Goal: Task Accomplishment & Management: Manage account settings

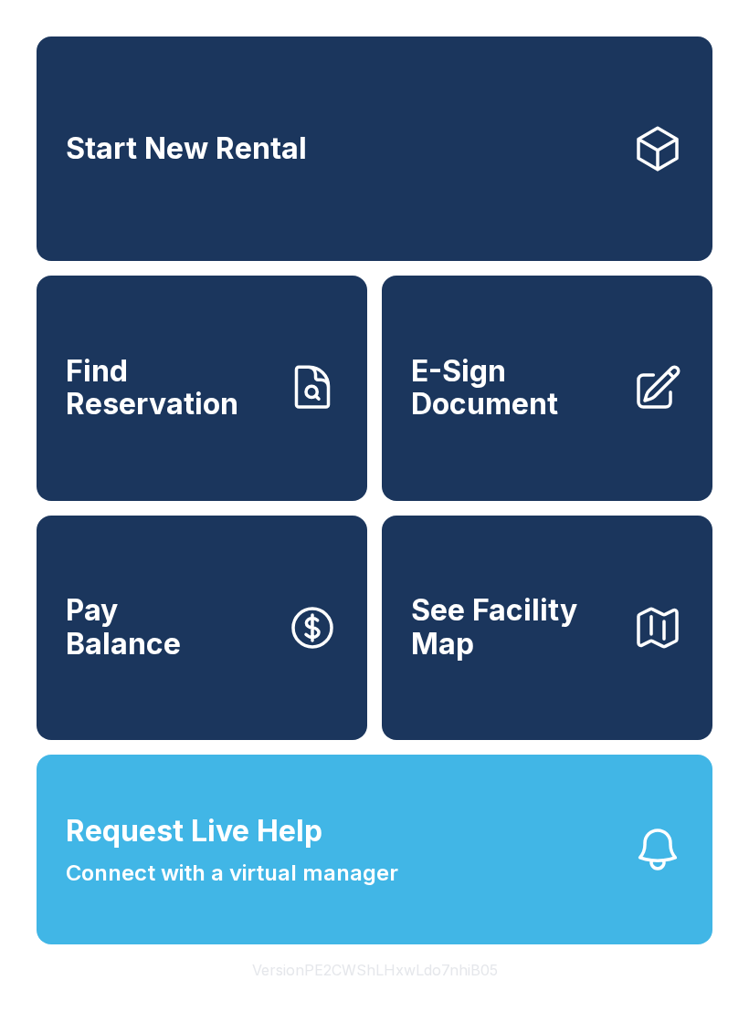
click at [437, 996] on button "Version PE2CWShLHxwLdo7nhiB05" at bounding box center [374, 970] width 275 height 51
click at [436, 996] on button "Version PE2CWShLHxwLdo7nhiB05" at bounding box center [374, 970] width 275 height 51
click at [442, 996] on button "Version PE2CWShLHxwLdo7nhiB05" at bounding box center [374, 970] width 275 height 51
click at [445, 996] on button "Version PE2CWShLHxwLdo7nhiB05" at bounding box center [374, 970] width 275 height 51
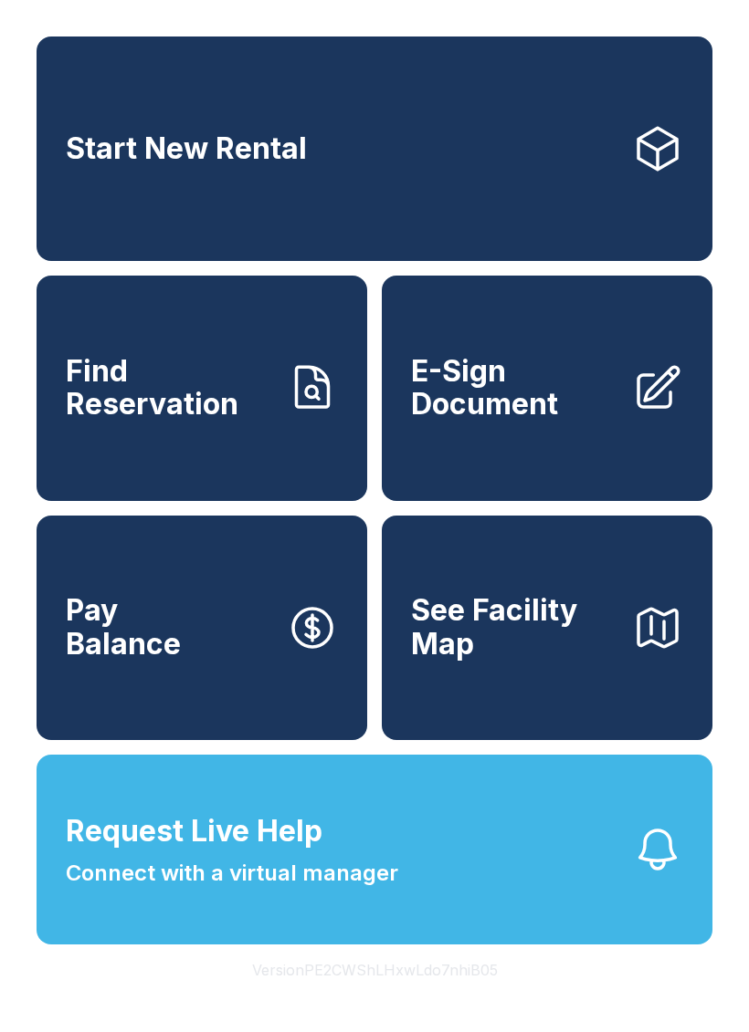
click at [444, 996] on button "Version PE2CWShLHxwLdo7nhiB05" at bounding box center [374, 970] width 275 height 51
click at [445, 996] on button "Version PE2CWShLHxwLdo7nhiB05" at bounding box center [374, 970] width 275 height 51
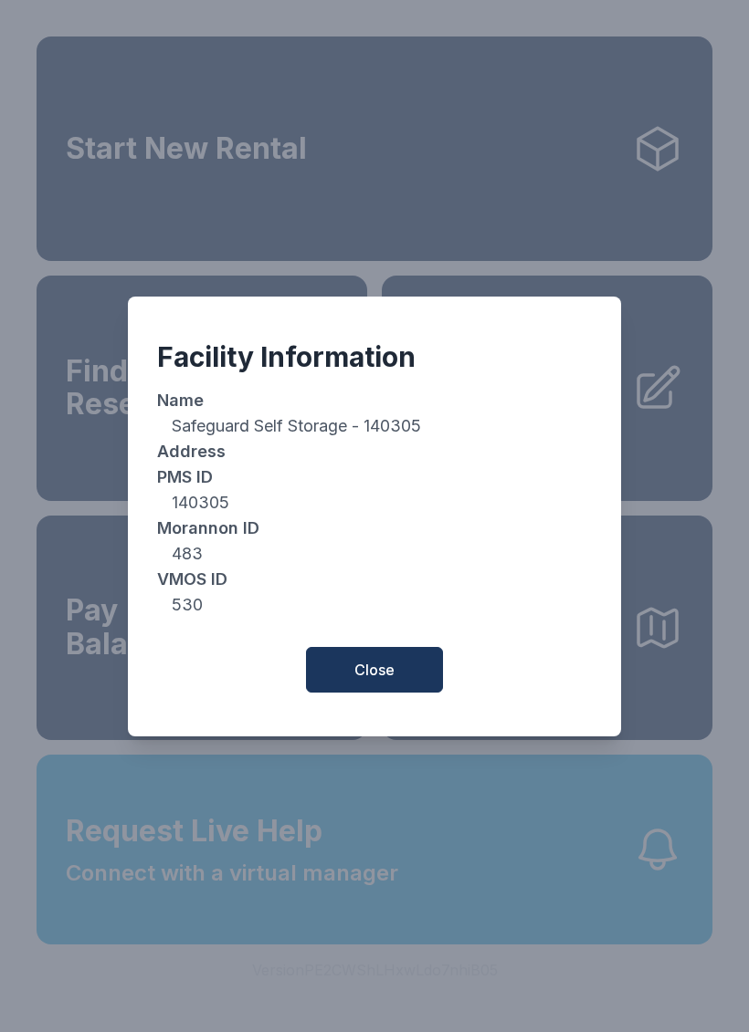
click at [404, 676] on button "Close" at bounding box center [374, 670] width 137 height 46
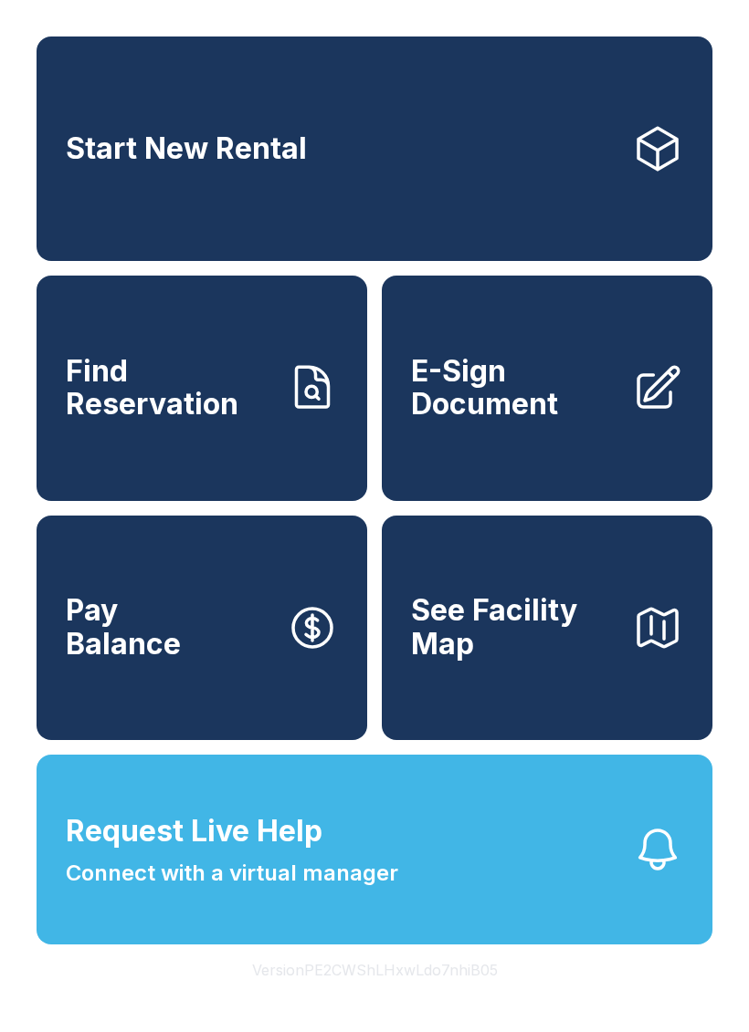
click at [456, 996] on button "Version PE2CWShLHxwLdo7nhiB05" at bounding box center [374, 970] width 275 height 51
click at [457, 996] on button "Version PE2CWShLHxwLdo7nhiB05" at bounding box center [374, 970] width 275 height 51
click at [456, 996] on button "Version PE2CWShLHxwLdo7nhiB05" at bounding box center [374, 970] width 275 height 51
click at [457, 996] on button "Version PE2CWShLHxwLdo7nhiB05" at bounding box center [374, 970] width 275 height 51
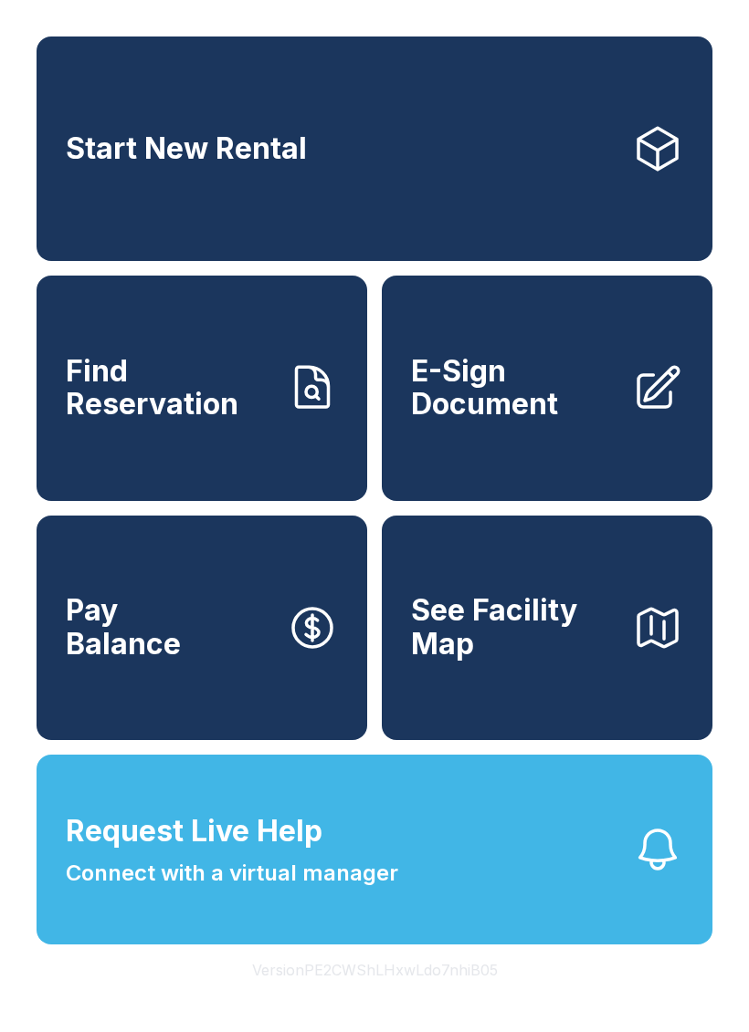
click at [456, 996] on button "Version PE2CWShLHxwLdo7nhiB05" at bounding box center [374, 970] width 275 height 51
click at [457, 996] on button "Version PE2CWShLHxwLdo7nhiB05" at bounding box center [374, 970] width 275 height 51
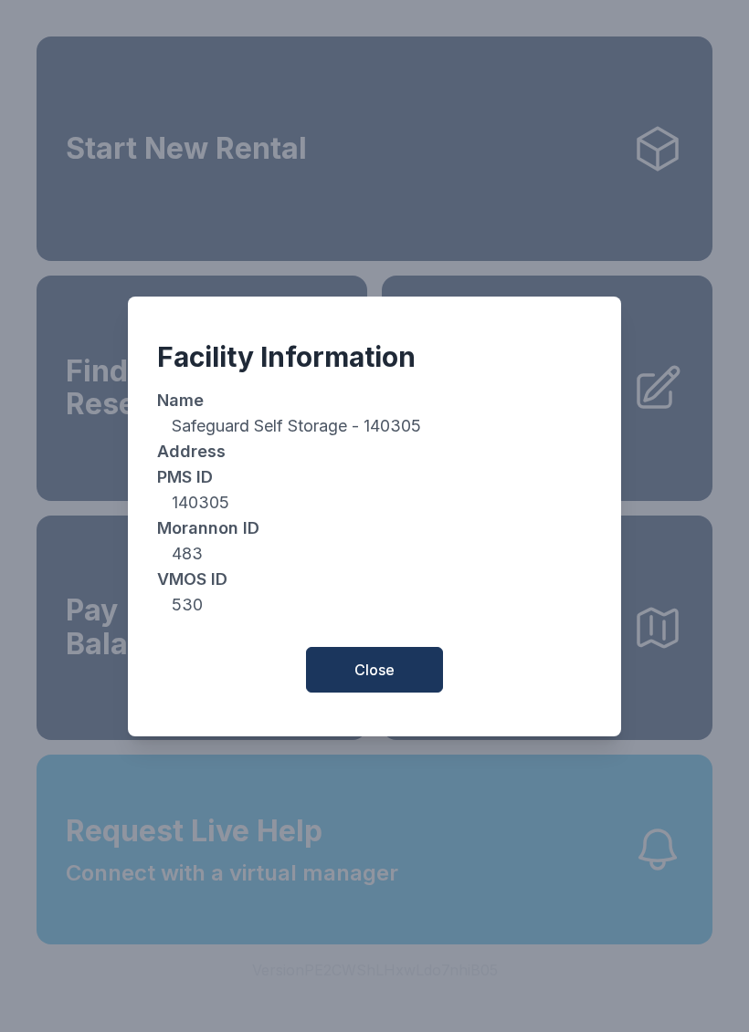
click at [409, 676] on button "Close" at bounding box center [374, 670] width 137 height 46
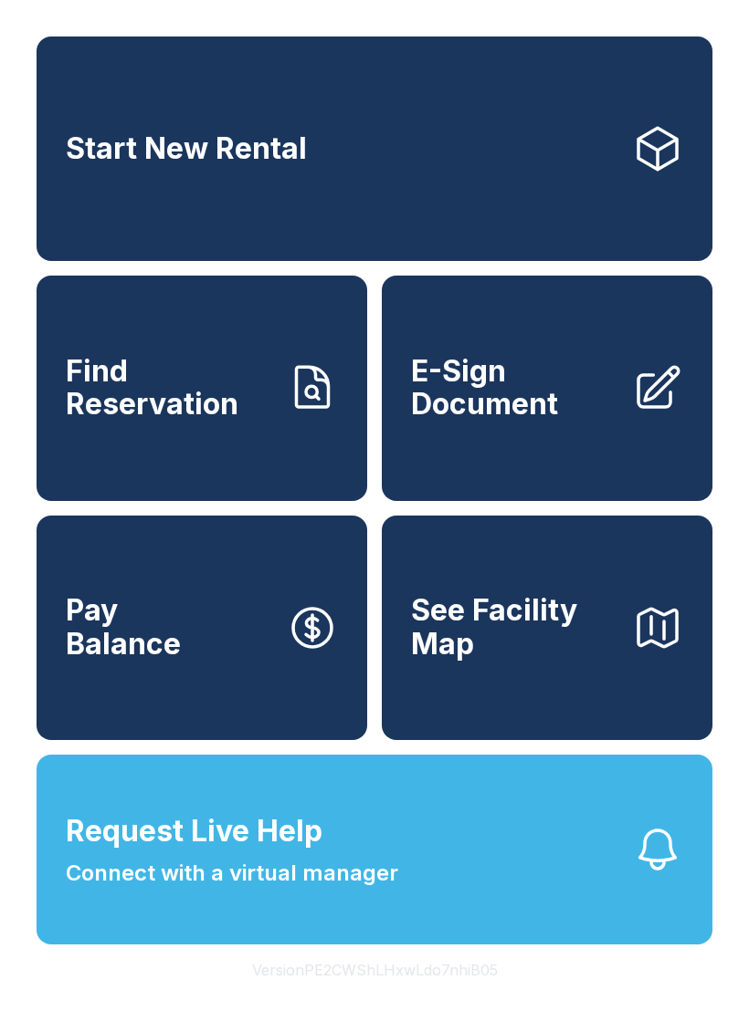
click at [617, 194] on link "Start New Rental" at bounding box center [375, 149] width 676 height 225
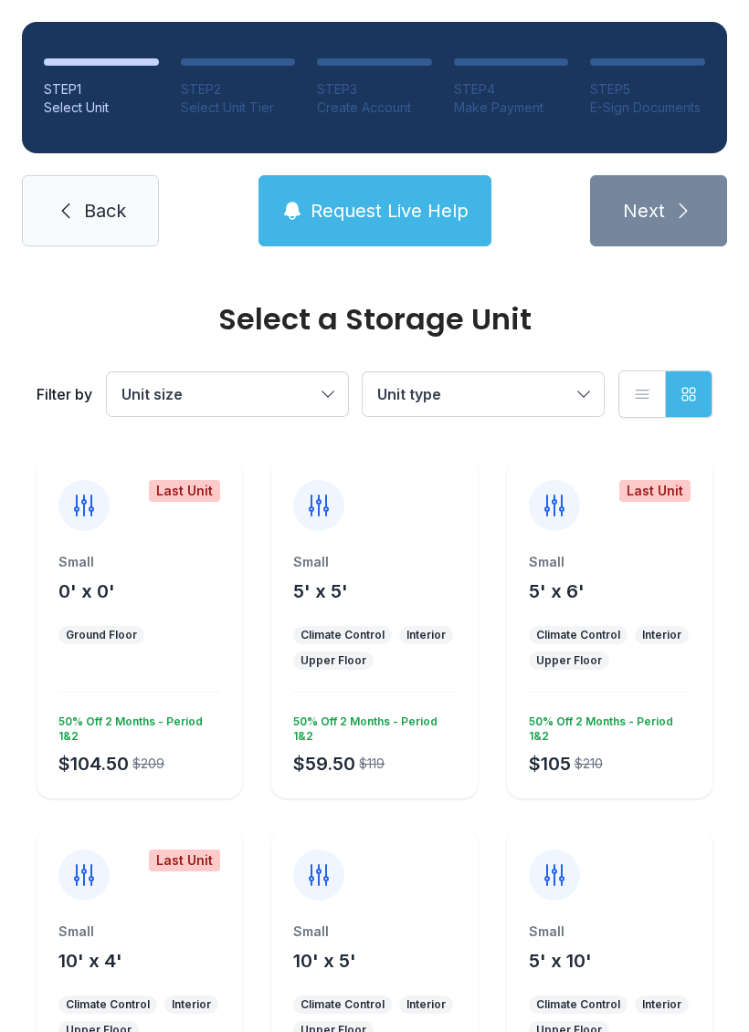
click at [93, 203] on span "Back" at bounding box center [105, 211] width 42 height 26
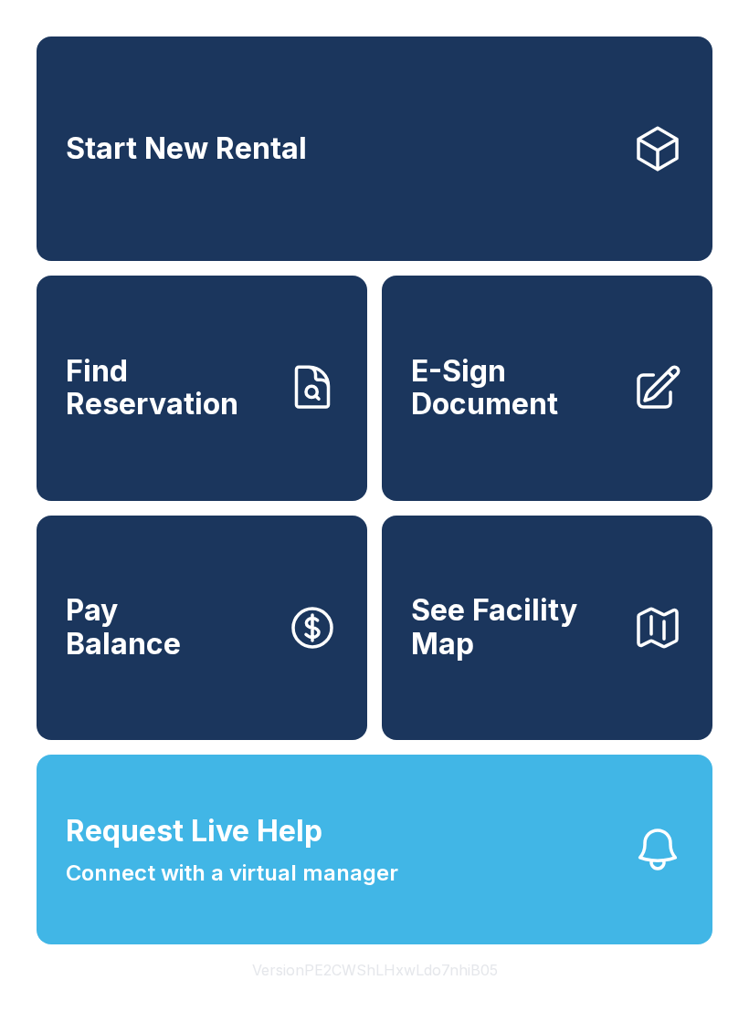
click at [563, 457] on link "E-Sign Document" at bounding box center [547, 388] width 330 height 225
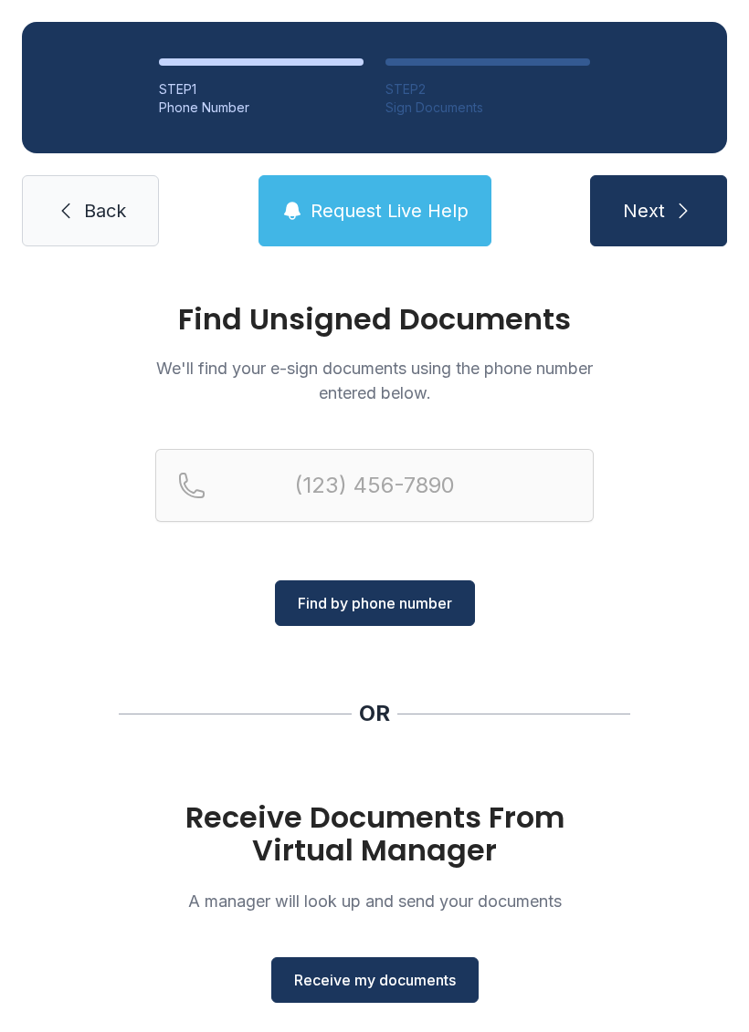
click at [412, 983] on span "Receive my documents" at bounding box center [375, 981] width 162 height 22
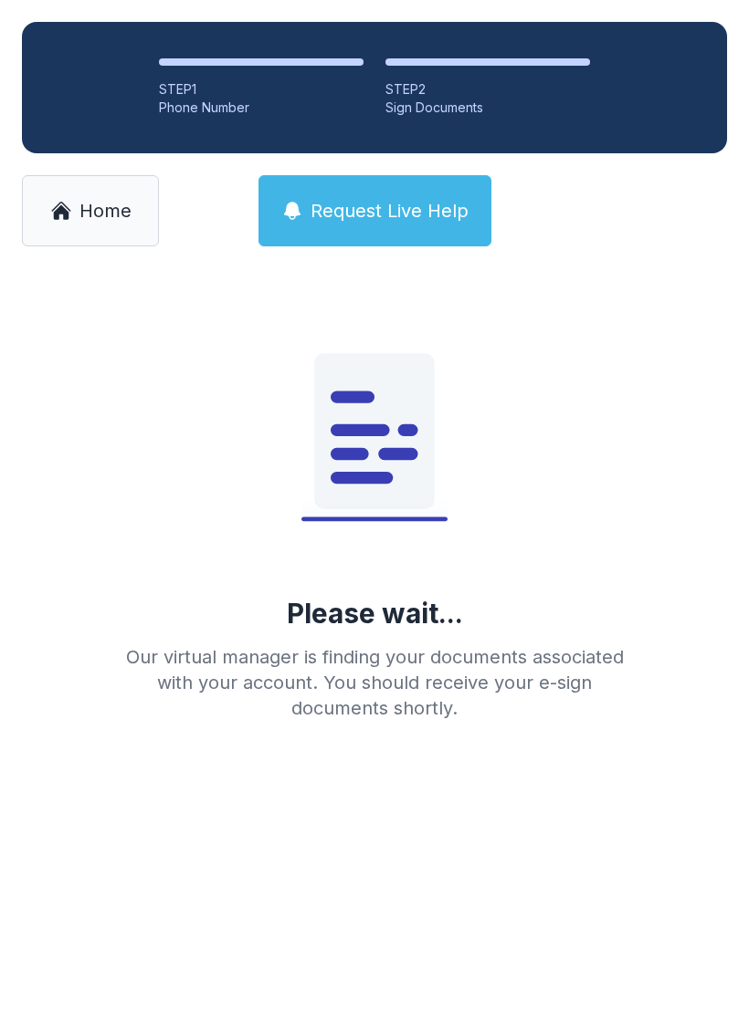
click at [70, 214] on icon at bounding box center [61, 211] width 22 height 22
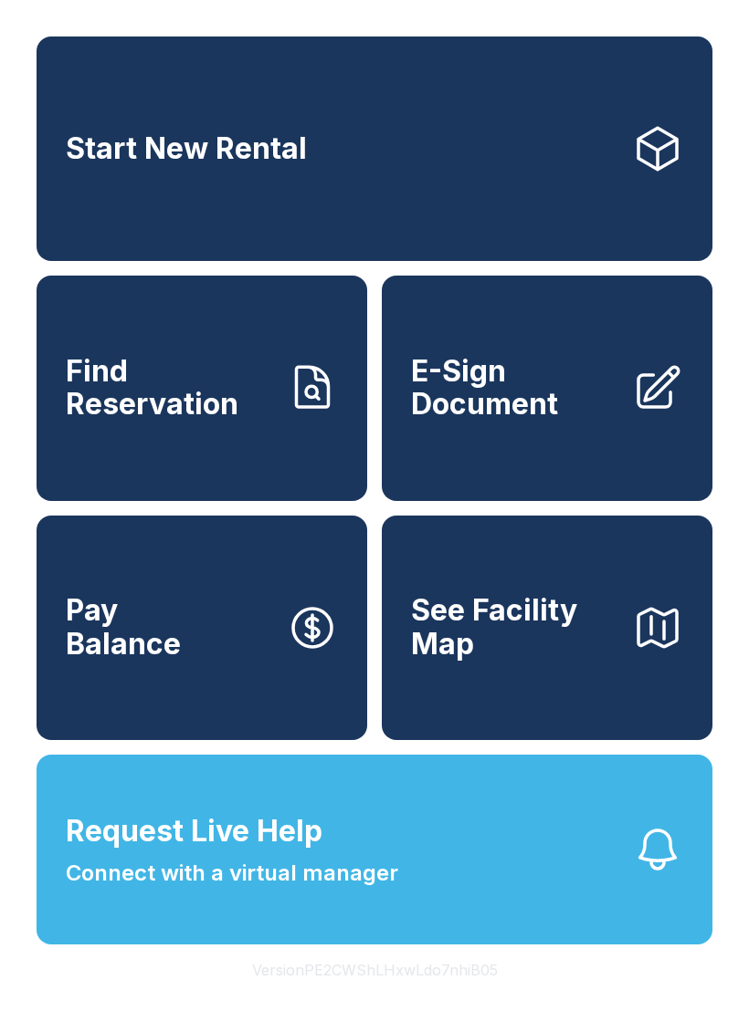
click at [438, 996] on button "Version PE2CWShLHxwLdo7nhiB05" at bounding box center [374, 970] width 275 height 51
click at [436, 996] on button "Version PE2CWShLHxwLdo7nhiB05" at bounding box center [374, 970] width 275 height 51
click at [435, 996] on button "Version PE2CWShLHxwLdo7nhiB05" at bounding box center [374, 970] width 275 height 51
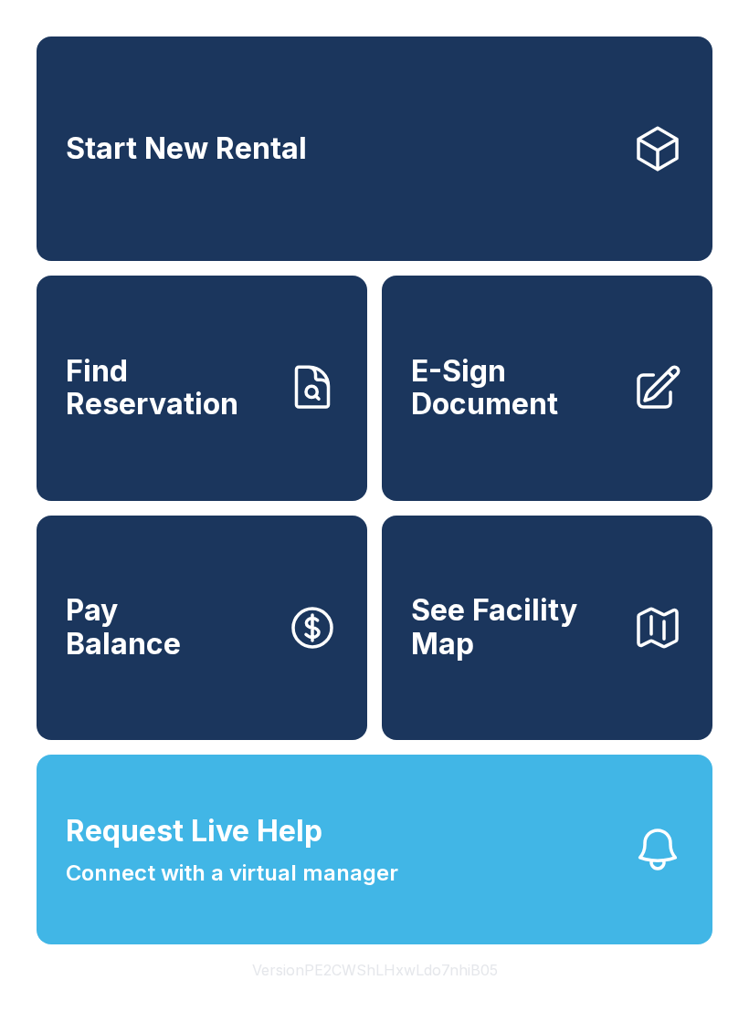
click at [435, 996] on button "Version PE2CWShLHxwLdo7nhiB05" at bounding box center [374, 970] width 275 height 51
click at [434, 996] on button "Version PE2CWShLHxwLdo7nhiB05" at bounding box center [374, 970] width 275 height 51
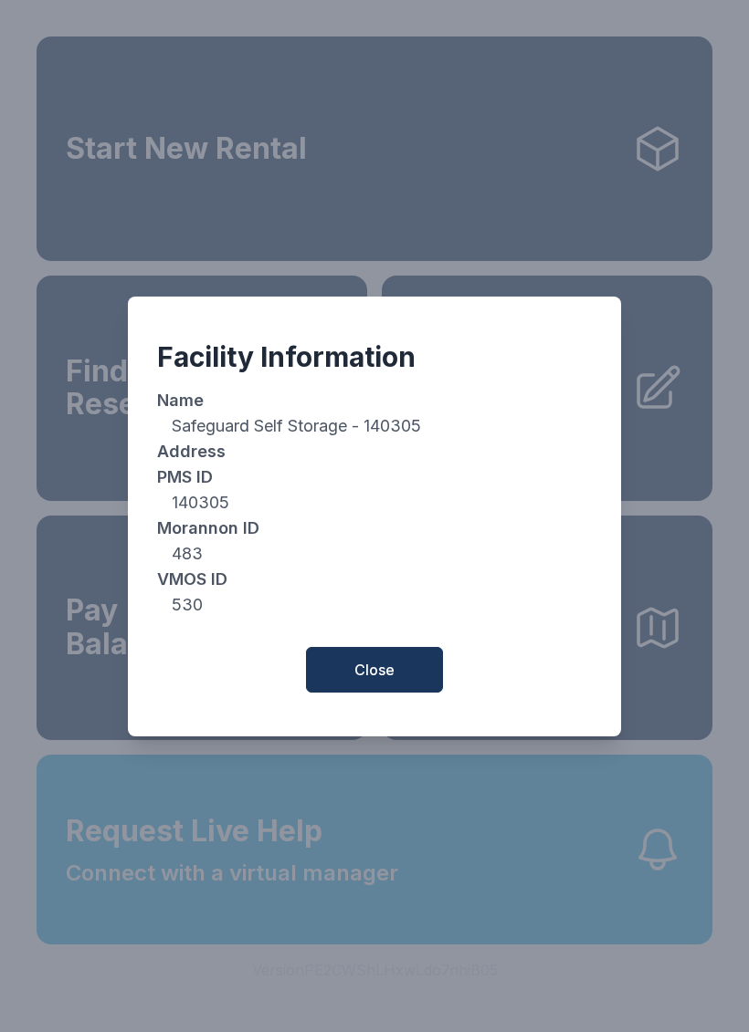
click at [425, 675] on button "Close" at bounding box center [374, 670] width 137 height 46
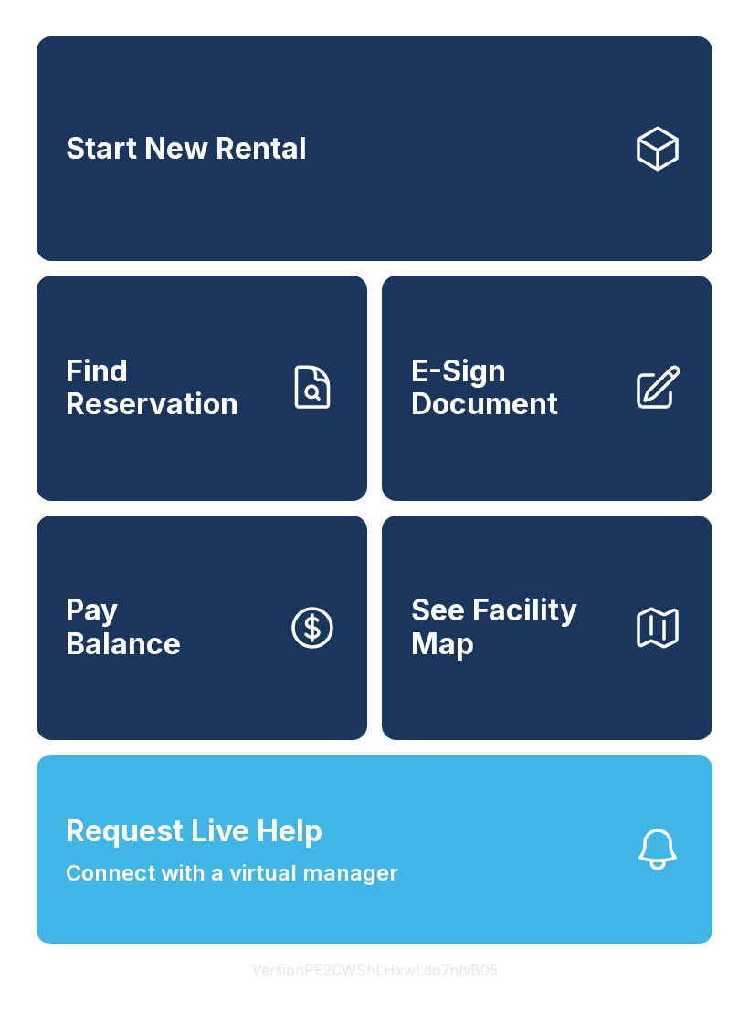
click at [110, 661] on span "Pay Balance" at bounding box center [123, 627] width 115 height 67
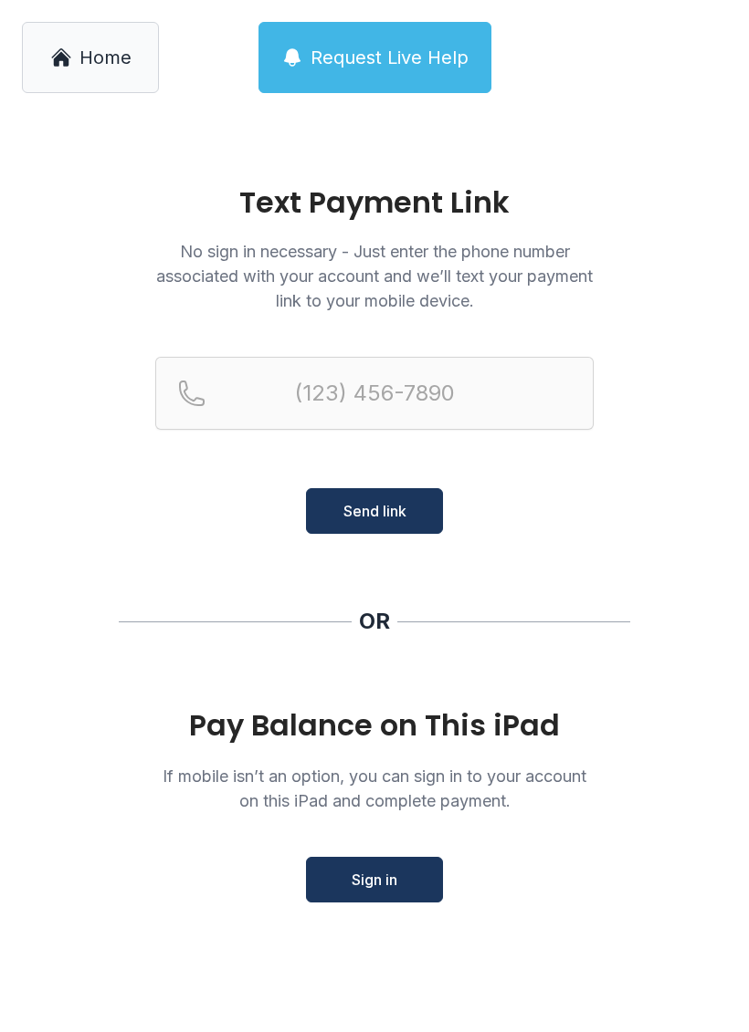
click at [58, 60] on icon at bounding box center [61, 58] width 16 height 15
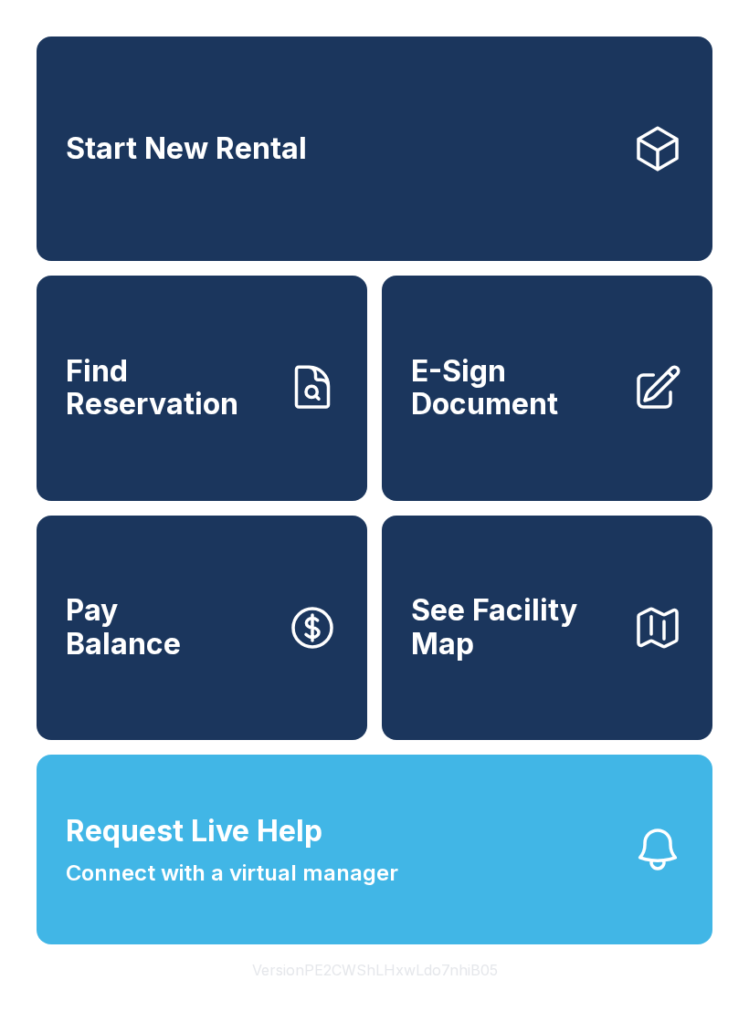
click at [451, 996] on button "Version PE2CWShLHxwLdo7nhiB05" at bounding box center [374, 970] width 275 height 51
click at [452, 996] on button "Version PE2CWShLHxwLdo7nhiB05" at bounding box center [374, 970] width 275 height 51
click at [451, 996] on button "Version PE2CWShLHxwLdo7nhiB05" at bounding box center [374, 970] width 275 height 51
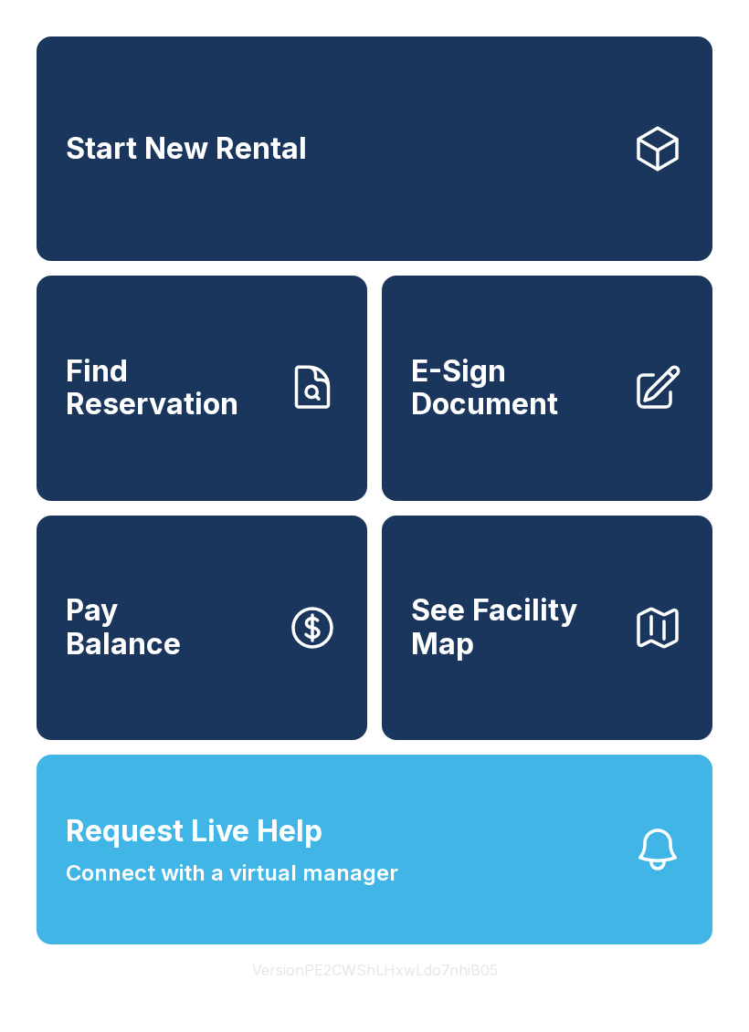
click at [450, 996] on button "Version PE2CWShLHxwLdo7nhiB05" at bounding box center [374, 970] width 275 height 51
click at [451, 996] on button "Version PE2CWShLHxwLdo7nhiB05" at bounding box center [374, 970] width 275 height 51
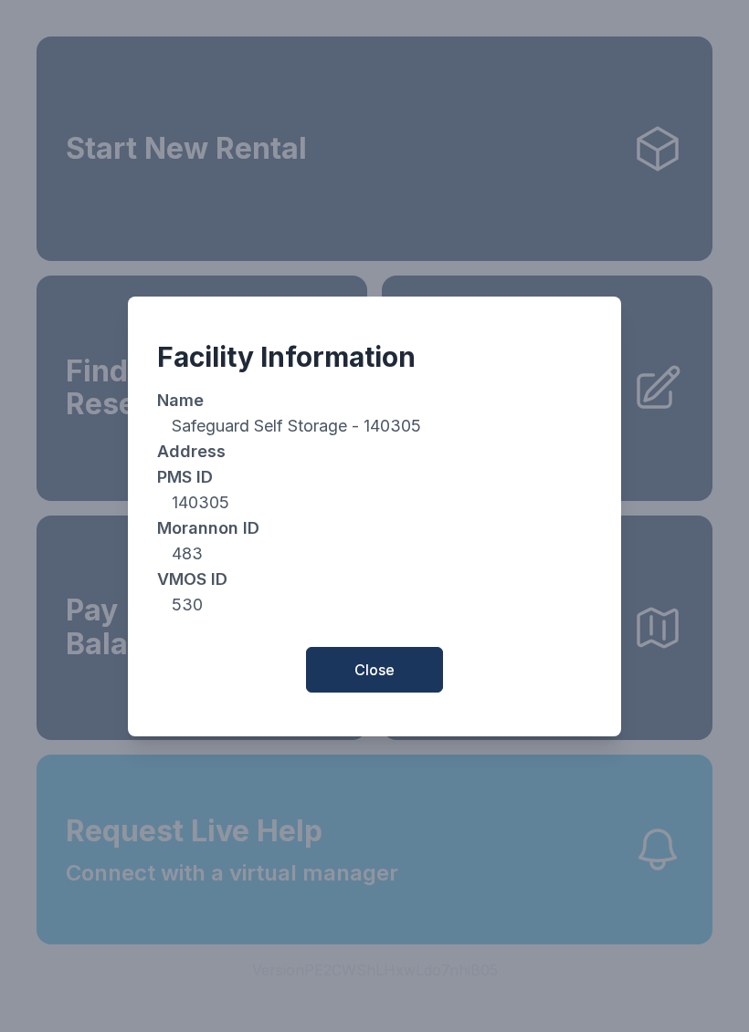
click at [362, 693] on button "Close" at bounding box center [374, 670] width 137 height 46
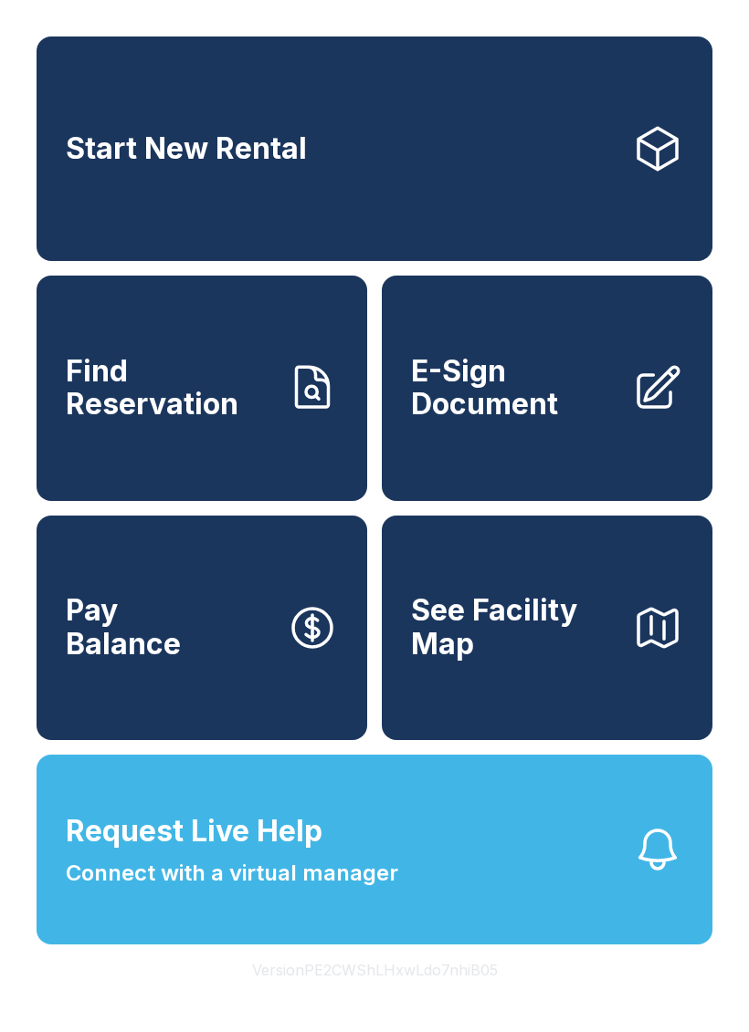
click at [445, 996] on button "Version PE2CWShLHxwLdo7nhiB05" at bounding box center [374, 970] width 275 height 51
click at [444, 996] on button "Version PE2CWShLHxwLdo7nhiB05" at bounding box center [374, 970] width 275 height 51
click at [443, 996] on button "Version PE2CWShLHxwLdo7nhiB05" at bounding box center [374, 970] width 275 height 51
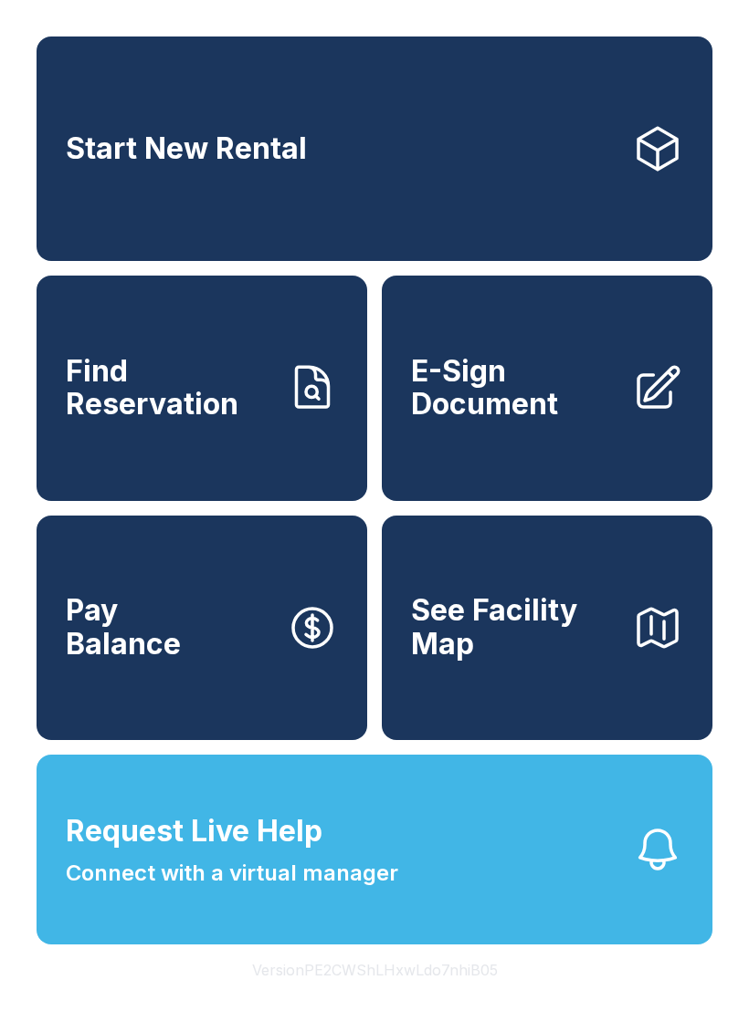
click at [443, 996] on button "Version PE2CWShLHxwLdo7nhiB05" at bounding box center [374, 970] width 275 height 51
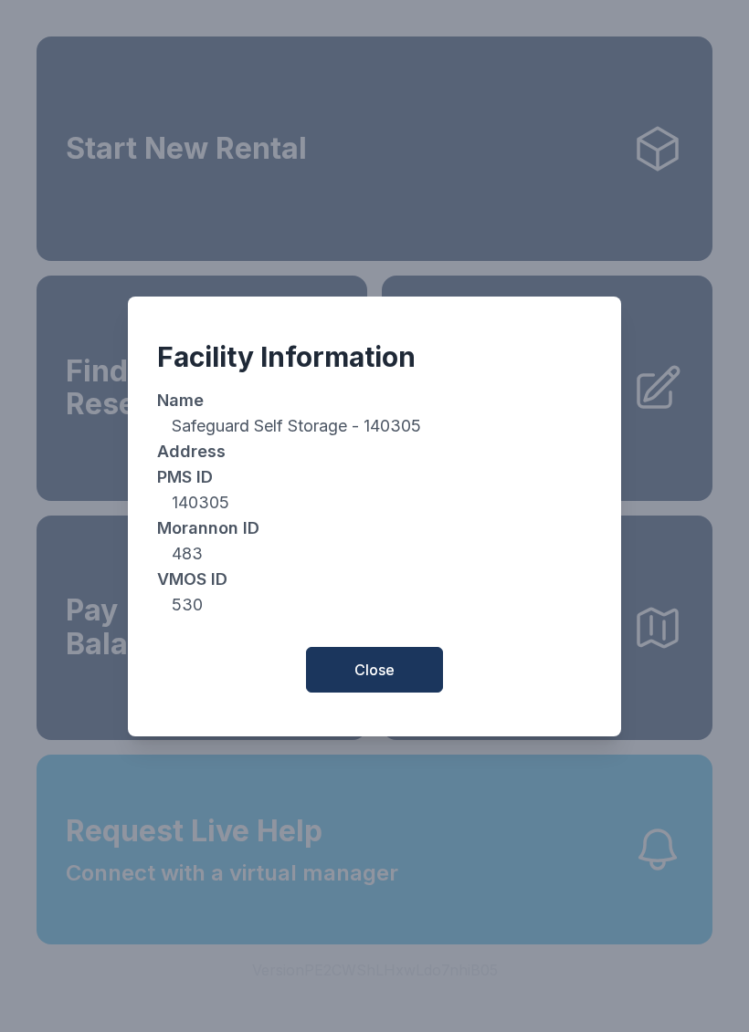
click at [417, 691] on button "Close" at bounding box center [374, 670] width 137 height 46
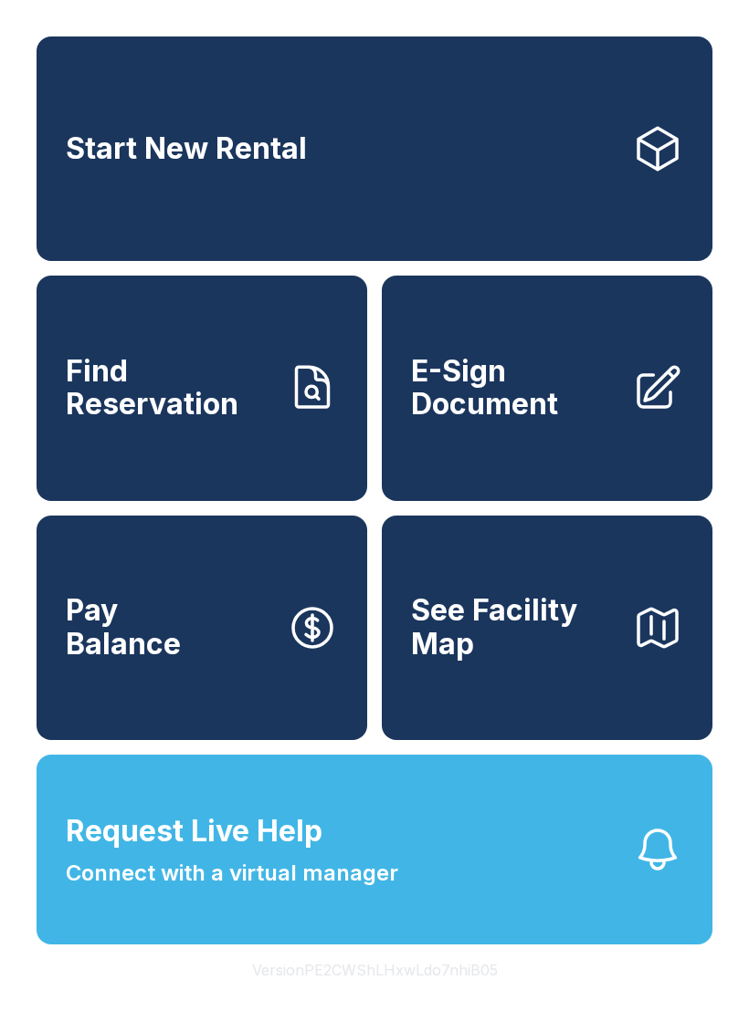
click at [311, 996] on button "Version PE2CWShLHxwLdo7nhiB05" at bounding box center [374, 970] width 275 height 51
click at [299, 996] on button "Version PE2CWShLHxwLdo7nhiB05" at bounding box center [374, 970] width 275 height 51
click at [301, 996] on button "Version PE2CWShLHxwLdo7nhiB05" at bounding box center [374, 970] width 275 height 51
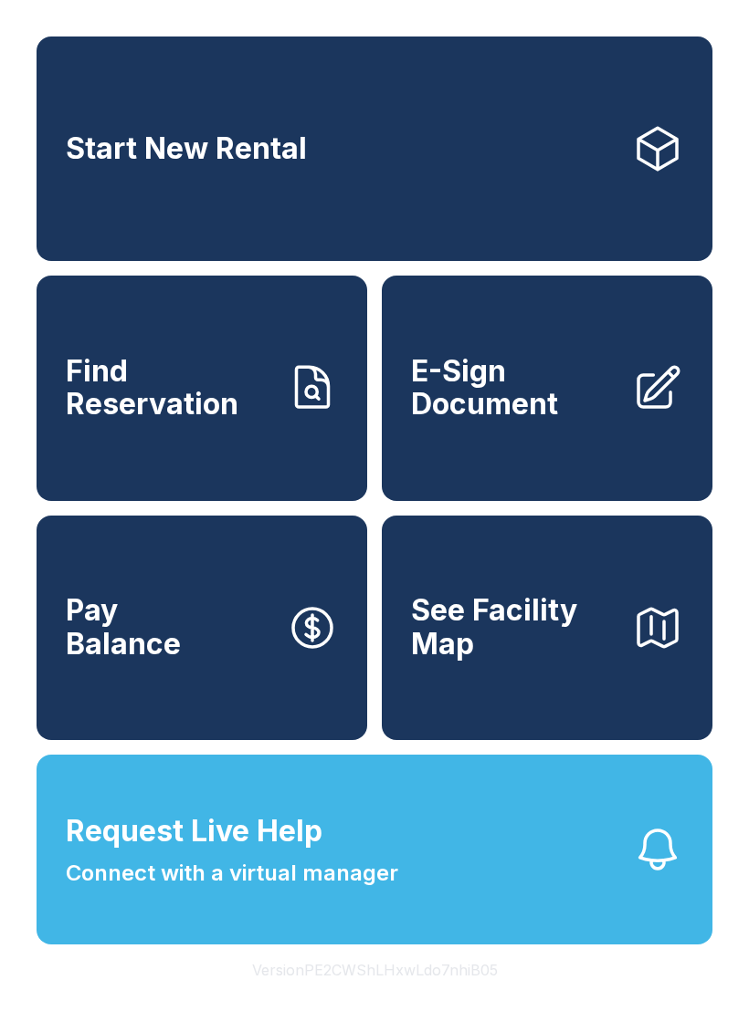
click at [301, 996] on button "Version PE2CWShLHxwLdo7nhiB05" at bounding box center [374, 970] width 275 height 51
click at [303, 996] on button "Version PE2CWShLHxwLdo7nhiB05" at bounding box center [374, 970] width 275 height 51
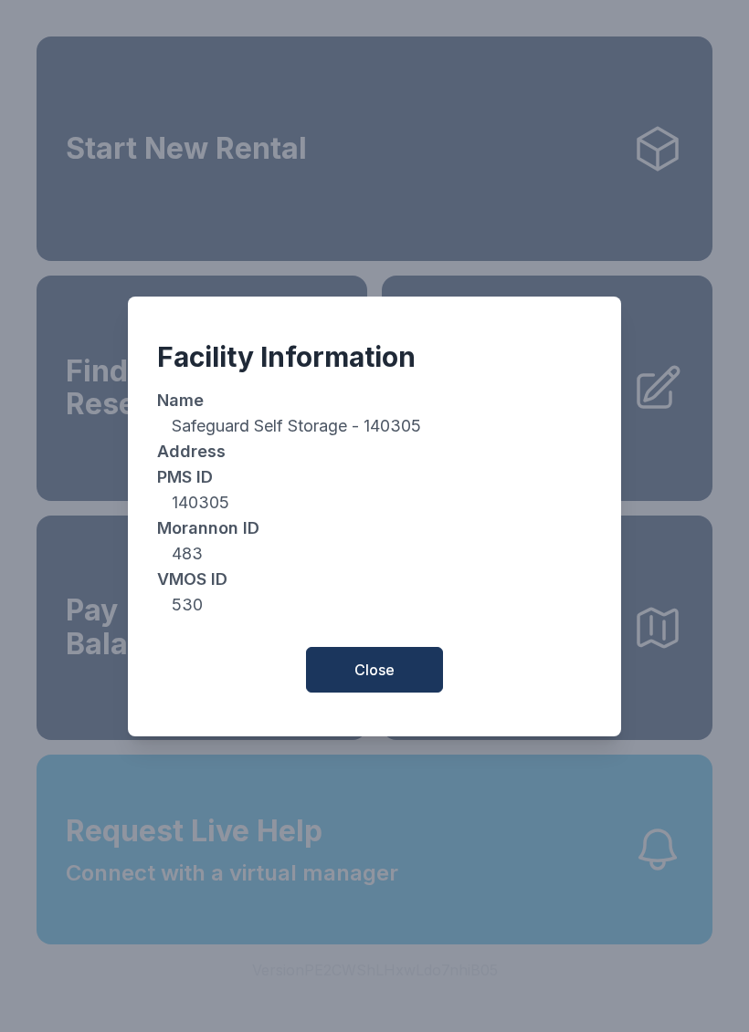
click at [319, 665] on button "Close" at bounding box center [374, 670] width 137 height 46
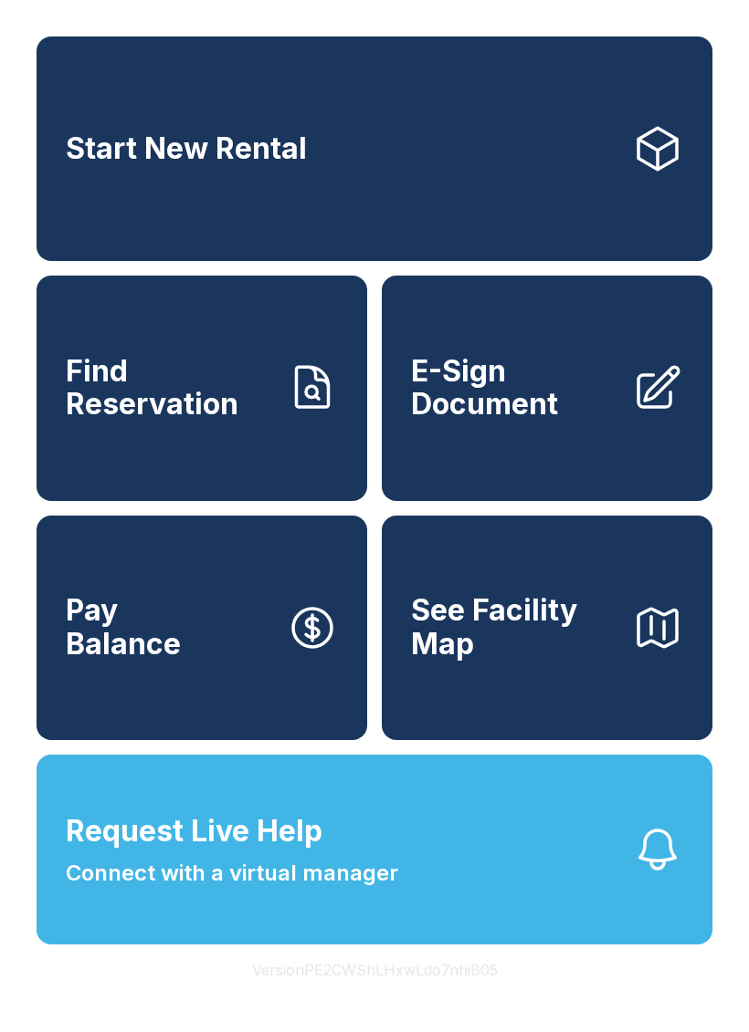
click at [611, 188] on link "Start New Rental" at bounding box center [375, 149] width 676 height 225
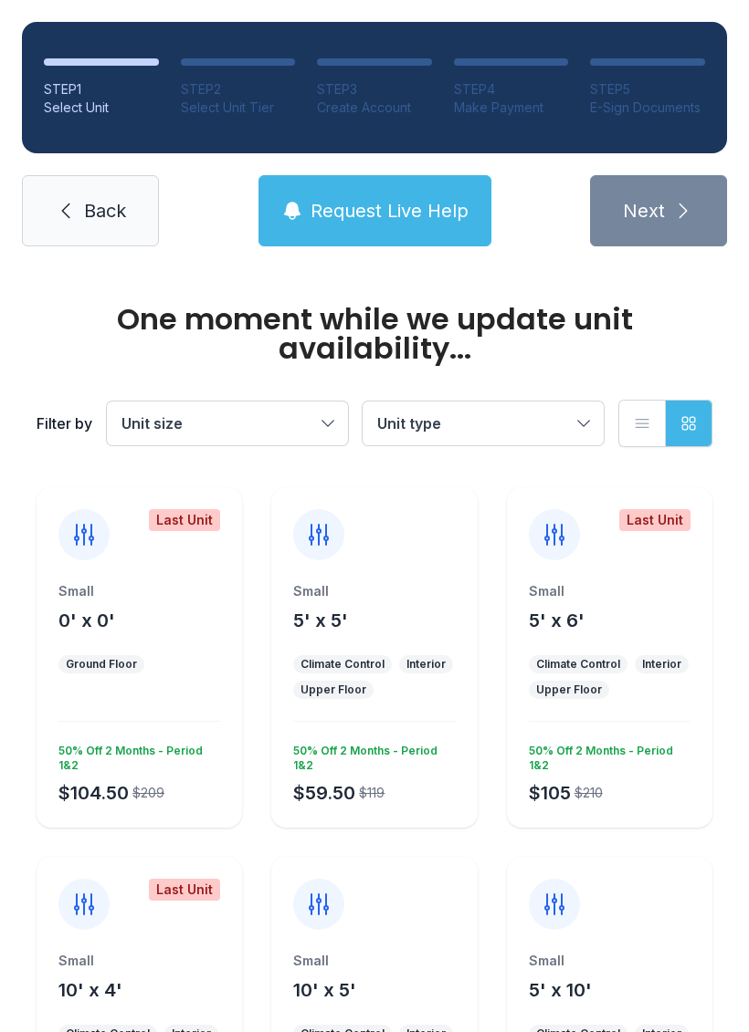
click at [19, 683] on div "One moment while we update unit availability... Filter by Unit size Unit type L…" at bounding box center [374, 806] width 749 height 1077
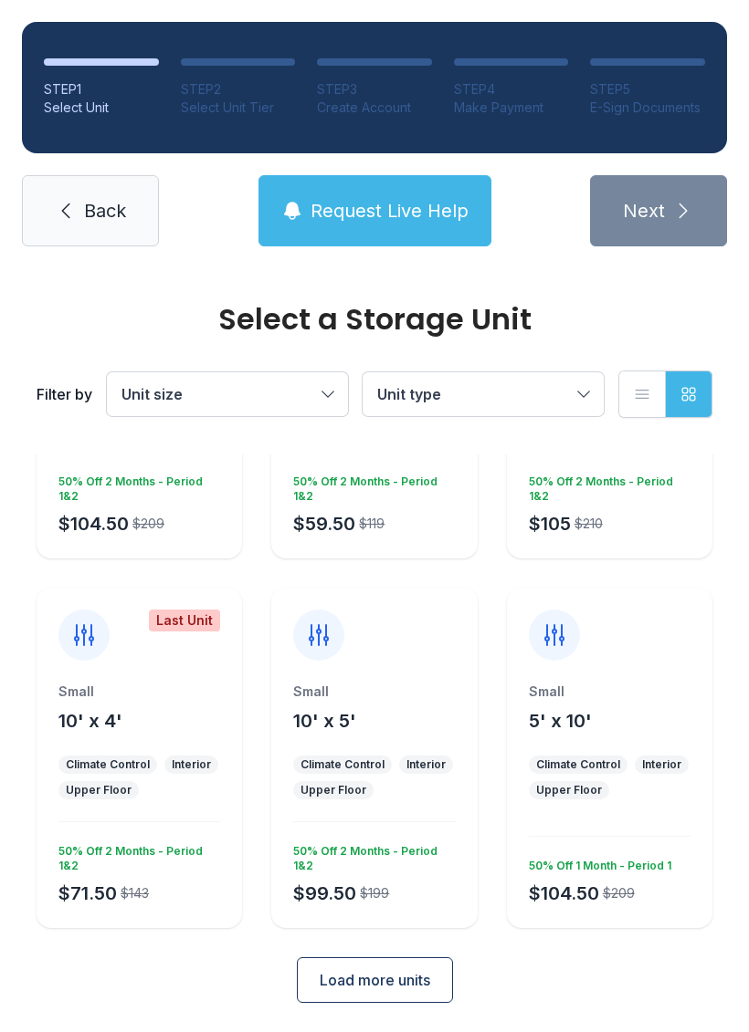
scroll to position [239, 0]
click at [347, 970] on button "Load more units" at bounding box center [375, 982] width 156 height 46
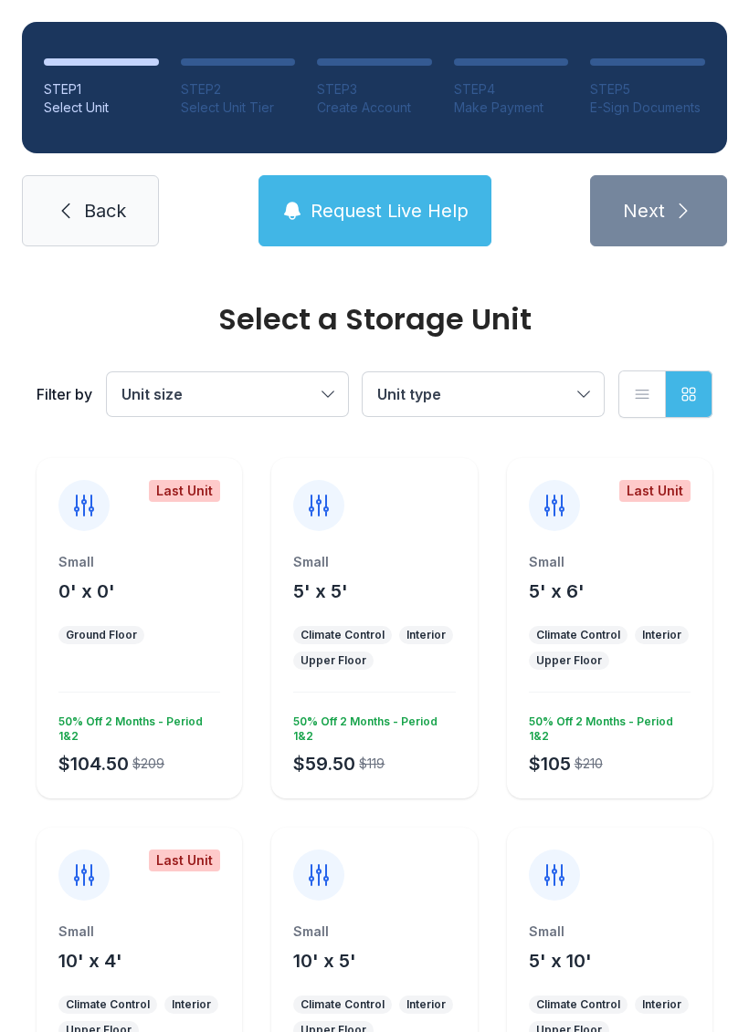
scroll to position [0, 0]
click at [97, 217] on span "Back" at bounding box center [105, 211] width 42 height 26
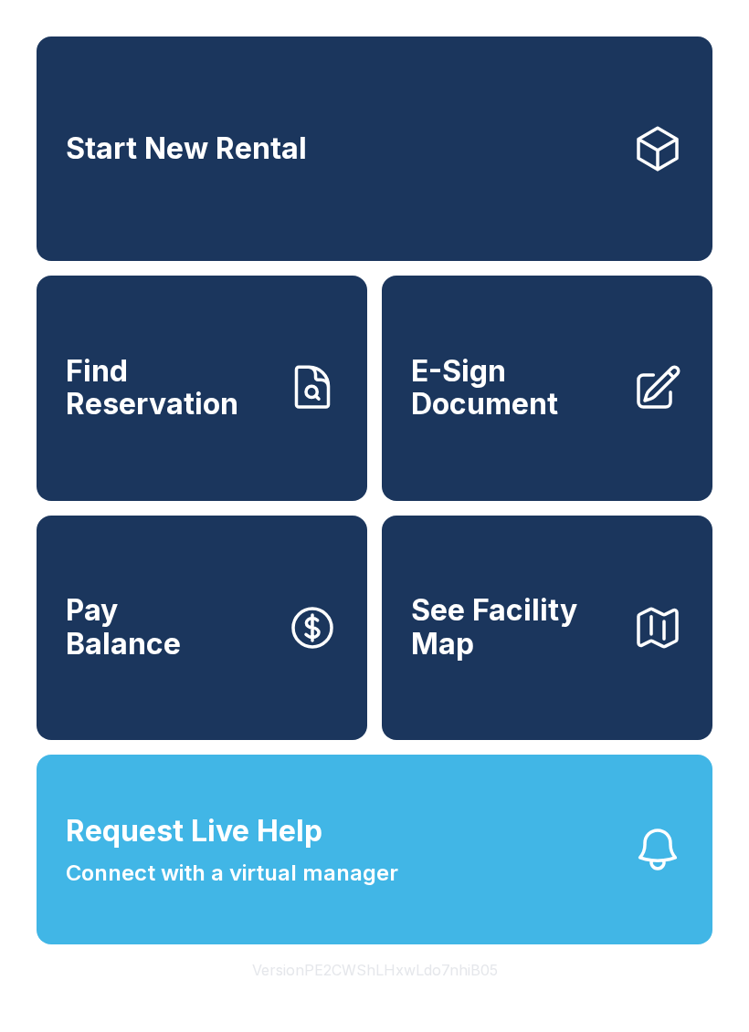
click at [351, 996] on button "Version PE2CWShLHxwLdo7nhiB05" at bounding box center [374, 970] width 275 height 51
click at [347, 996] on button "Version PE2CWShLHxwLdo7nhiB05" at bounding box center [374, 970] width 275 height 51
click at [346, 996] on button "Version PE2CWShLHxwLdo7nhiB05" at bounding box center [374, 970] width 275 height 51
click at [354, 996] on button "Version PE2CWShLHxwLdo7nhiB05" at bounding box center [374, 970] width 275 height 51
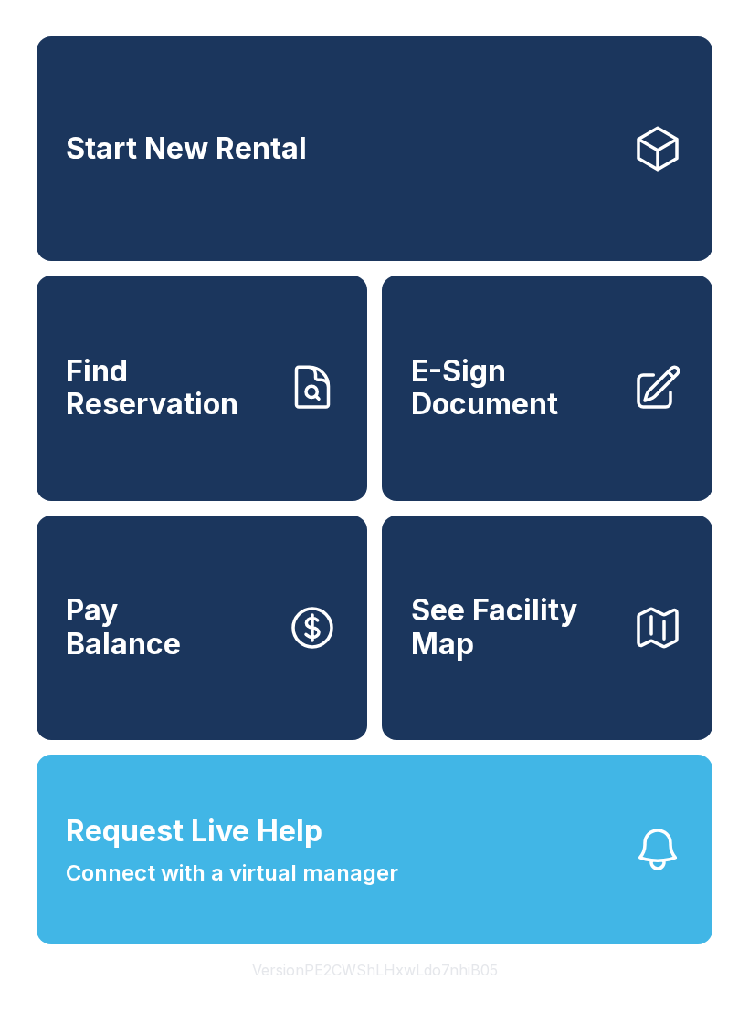
click at [350, 996] on button "Version PE2CWShLHxwLdo7nhiB05" at bounding box center [374, 970] width 275 height 51
click at [344, 996] on button "Version PE2CWShLHxwLdo7nhiB05" at bounding box center [374, 970] width 275 height 51
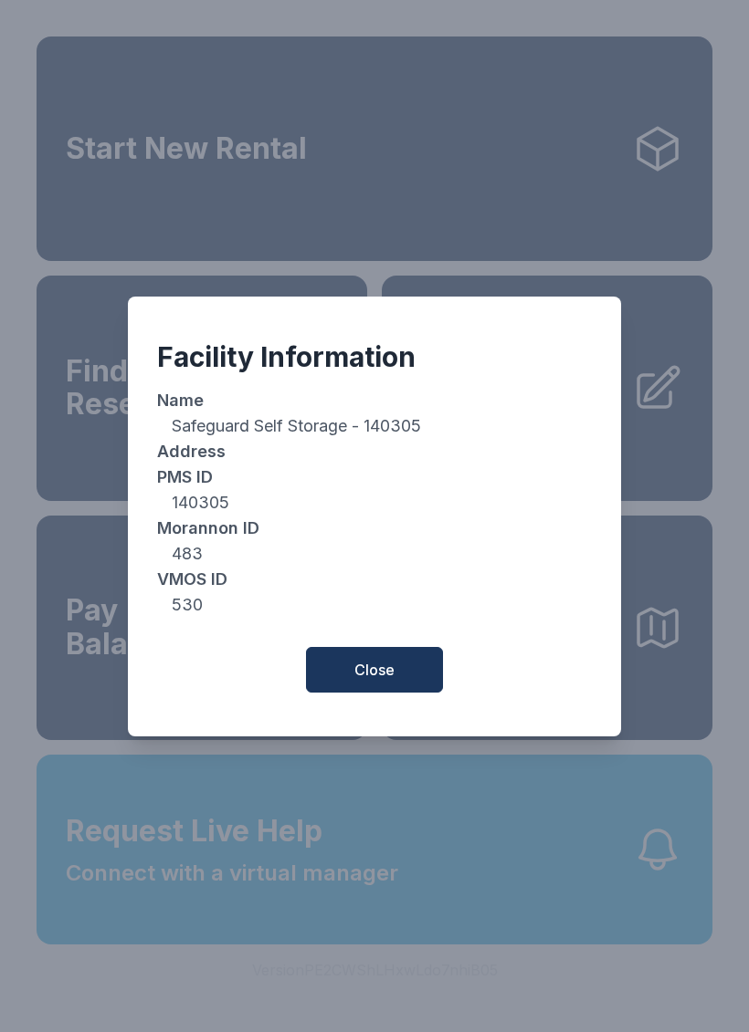
click at [362, 681] on span "Close" at bounding box center [374, 670] width 40 height 22
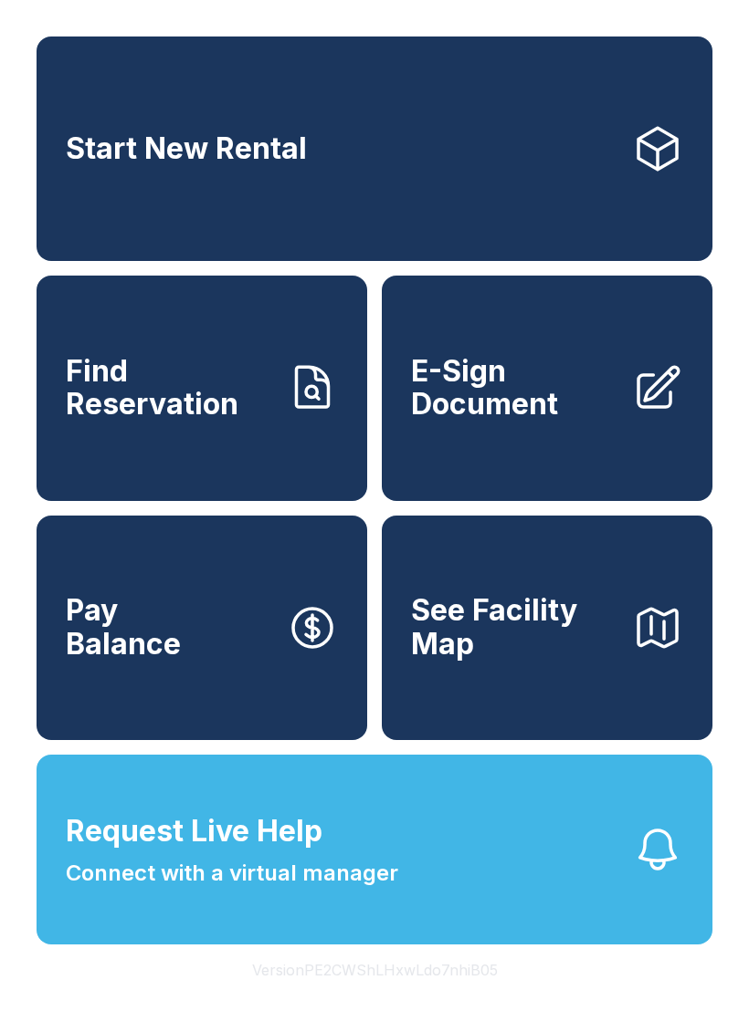
click at [110, 192] on link "Start New Rental" at bounding box center [375, 149] width 676 height 225
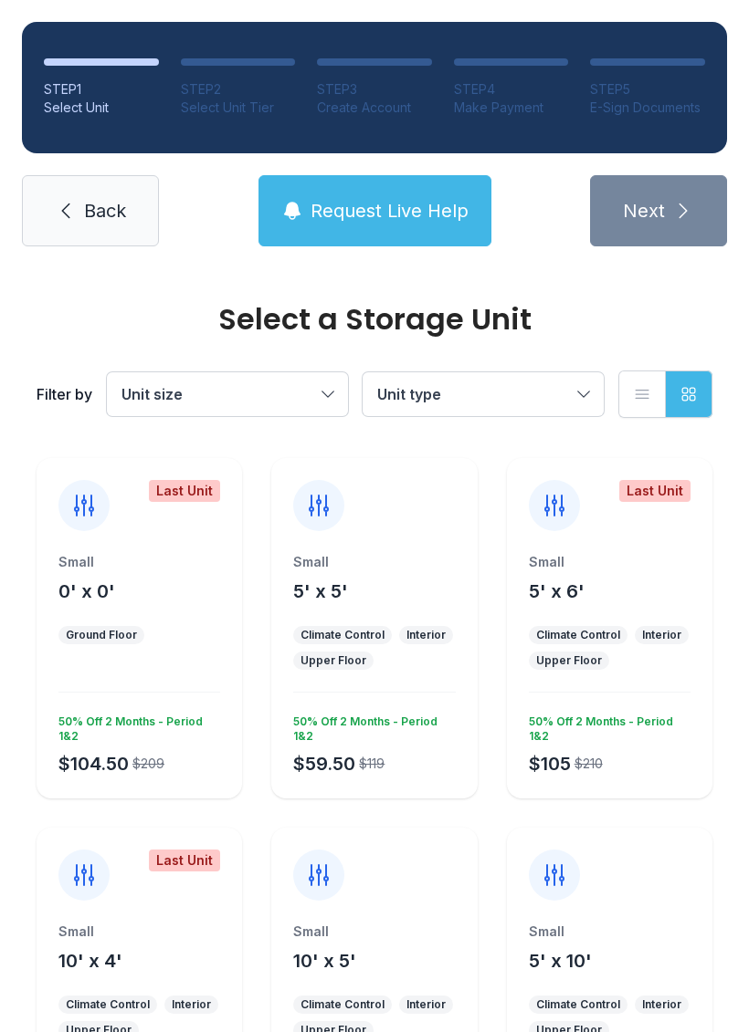
click at [108, 227] on link "Back" at bounding box center [90, 210] width 137 height 71
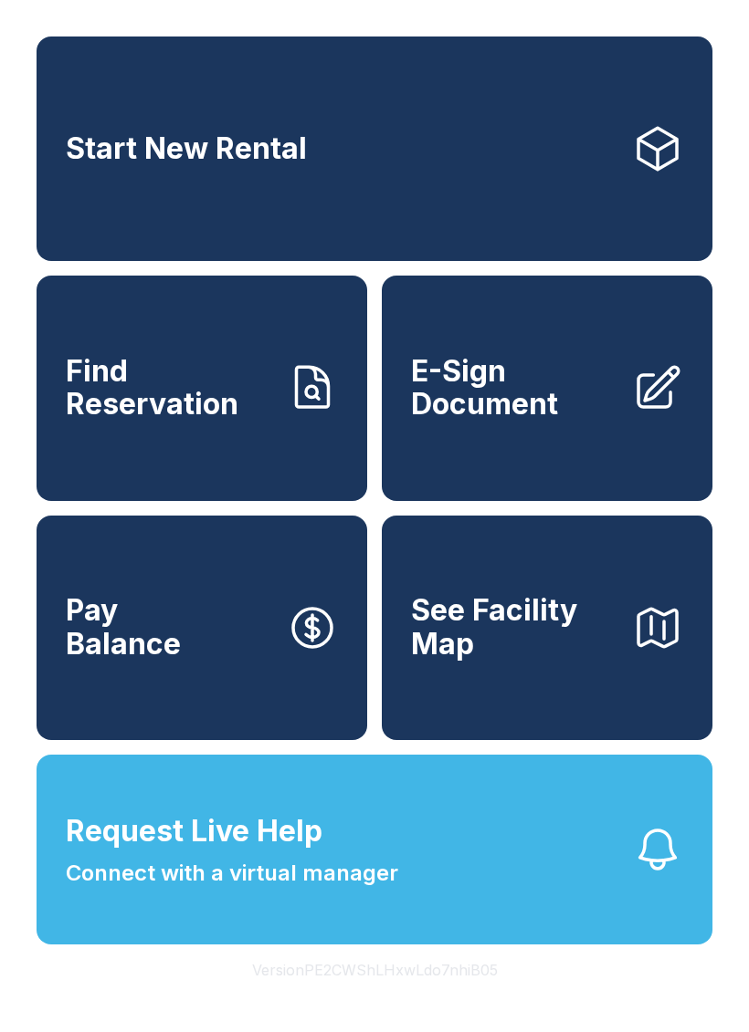
click at [436, 996] on button "Version PE2CWShLHxwLdo7nhiB05" at bounding box center [374, 970] width 275 height 51
click at [437, 996] on button "Version PE2CWShLHxwLdo7nhiB05" at bounding box center [374, 970] width 275 height 51
click at [438, 996] on button "Version PE2CWShLHxwLdo7nhiB05" at bounding box center [374, 970] width 275 height 51
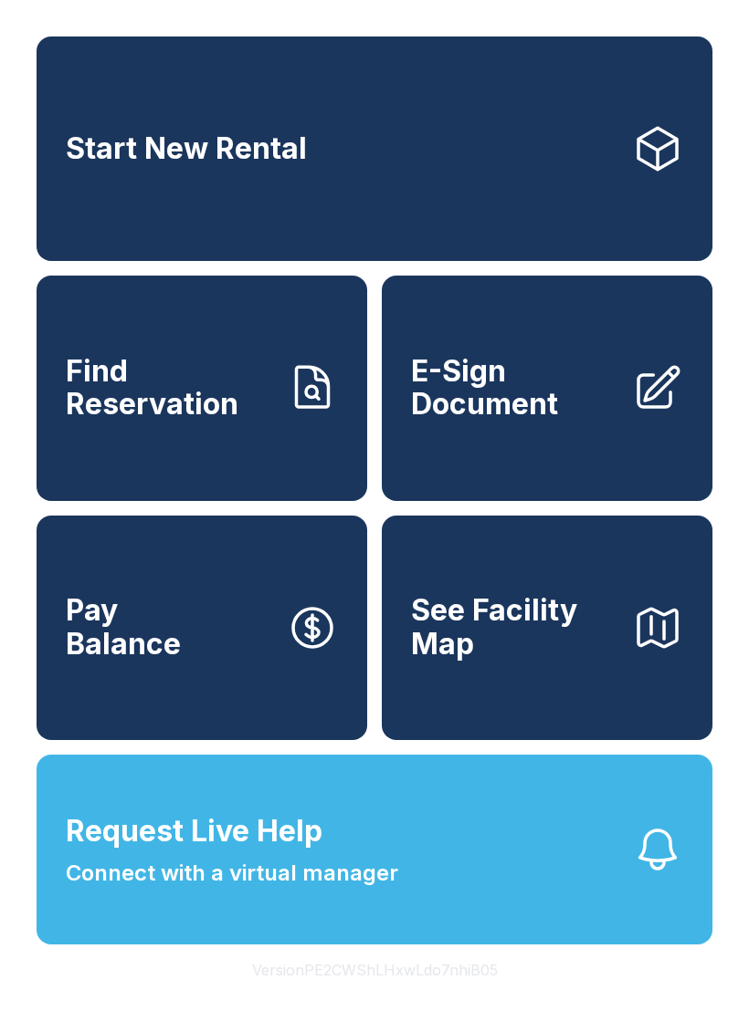
click at [437, 996] on button "Version PE2CWShLHxwLdo7nhiB05" at bounding box center [374, 970] width 275 height 51
click at [436, 996] on button "Version PE2CWShLHxwLdo7nhiB05" at bounding box center [374, 970] width 275 height 51
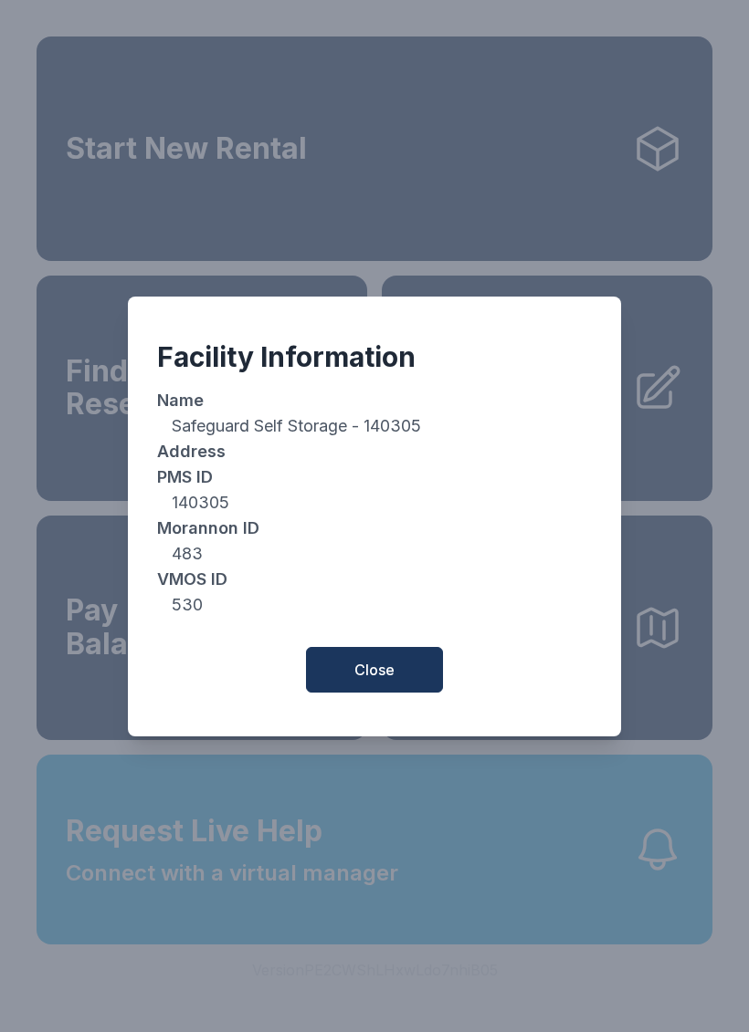
click at [435, 1011] on div "Facility Information Name Safeguard Self Storage - 140305 Address PMS ID 140305…" at bounding box center [374, 516] width 749 height 1032
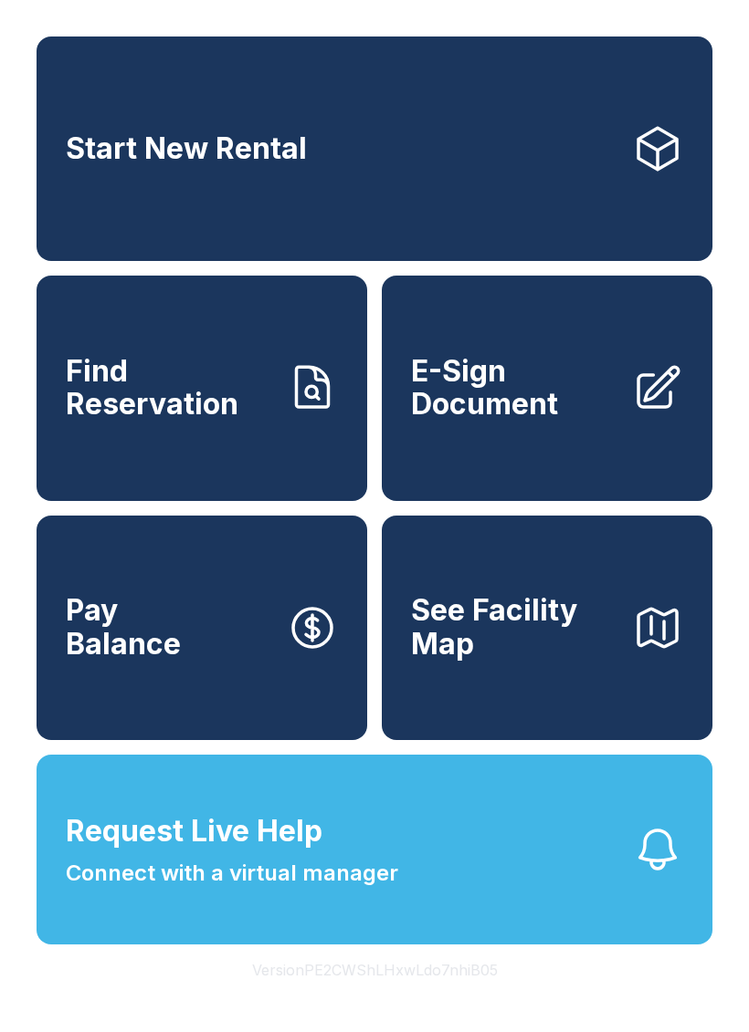
click at [434, 996] on button "Version PE2CWShLHxwLdo7nhiB05" at bounding box center [374, 970] width 275 height 51
click at [433, 996] on button "Version PE2CWShLHxwLdo7nhiB05" at bounding box center [374, 970] width 275 height 51
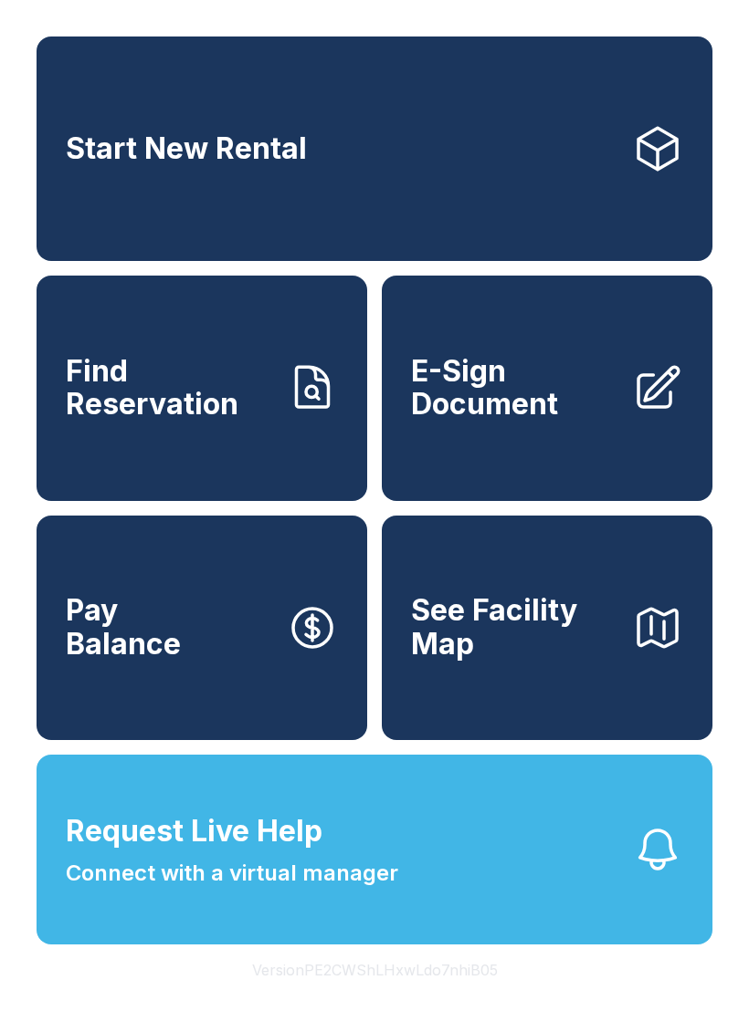
click at [432, 996] on button "Version PE2CWShLHxwLdo7nhiB05" at bounding box center [374, 970] width 275 height 51
click at [434, 996] on button "Version PE2CWShLHxwLdo7nhiB05" at bounding box center [374, 970] width 275 height 51
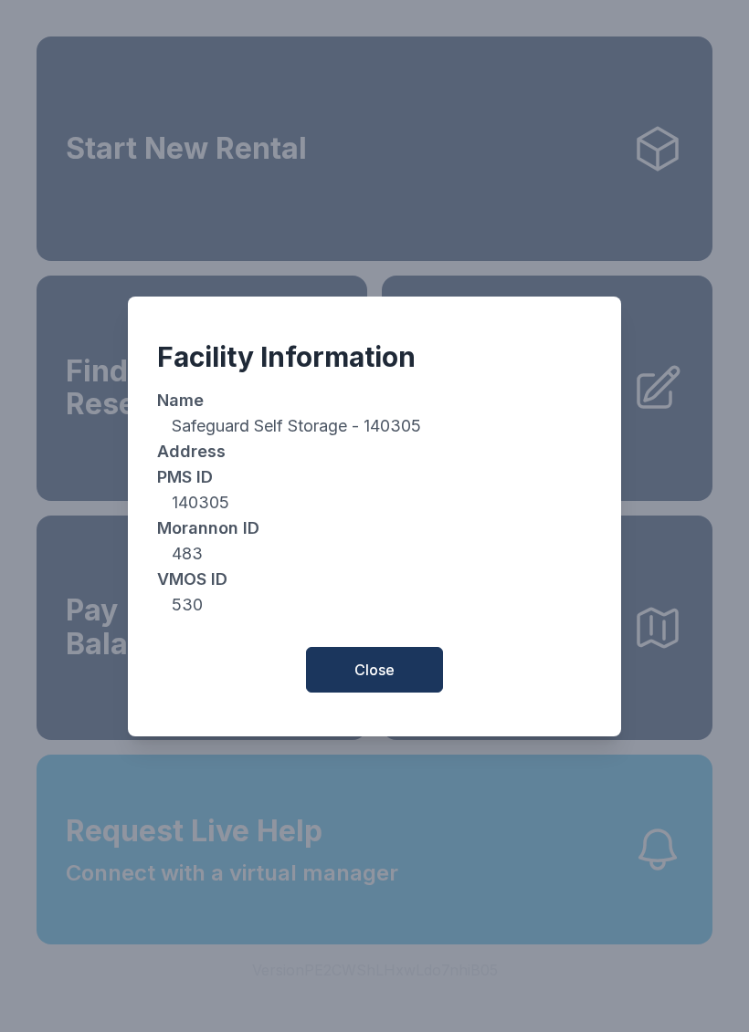
click at [399, 674] on button "Close" at bounding box center [374, 670] width 137 height 46
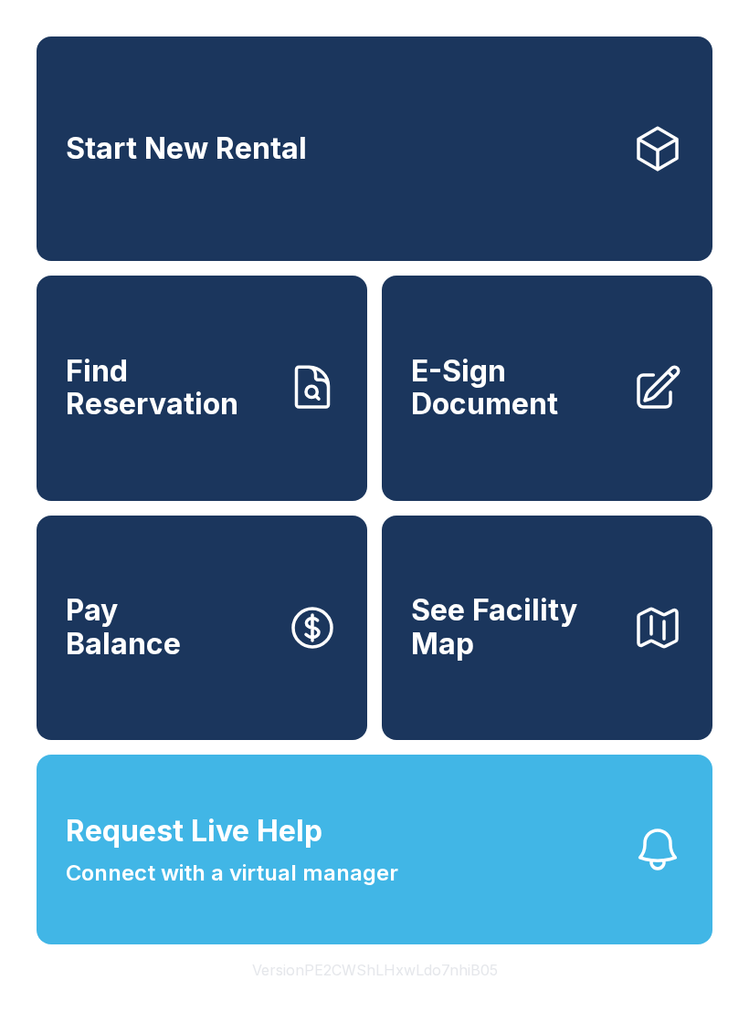
click at [441, 996] on button "Version PE2CWShLHxwLdo7nhiB05" at bounding box center [374, 970] width 275 height 51
click at [440, 996] on button "Version PE2CWShLHxwLdo7nhiB05" at bounding box center [374, 970] width 275 height 51
click at [447, 996] on button "Version PE2CWShLHxwLdo7nhiB05" at bounding box center [374, 970] width 275 height 51
click at [446, 996] on button "Version PE2CWShLHxwLdo7nhiB05" at bounding box center [374, 970] width 275 height 51
click at [447, 996] on button "Version PE2CWShLHxwLdo7nhiB05" at bounding box center [374, 970] width 275 height 51
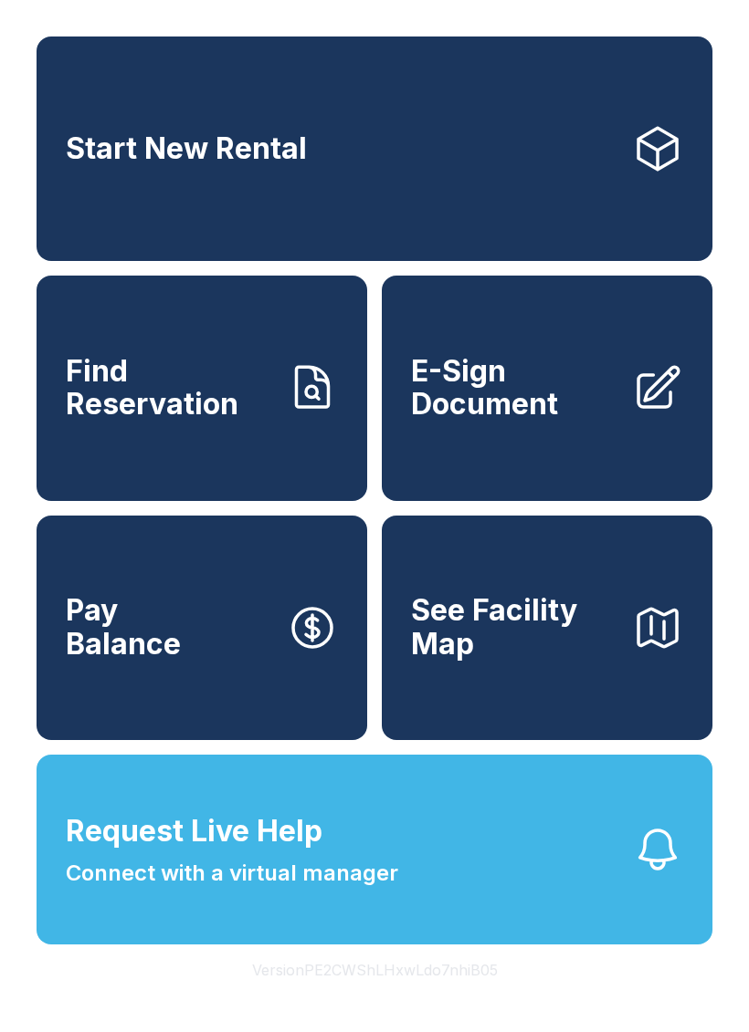
click at [446, 996] on button "Version PE2CWShLHxwLdo7nhiB05" at bounding box center [374, 970] width 275 height 51
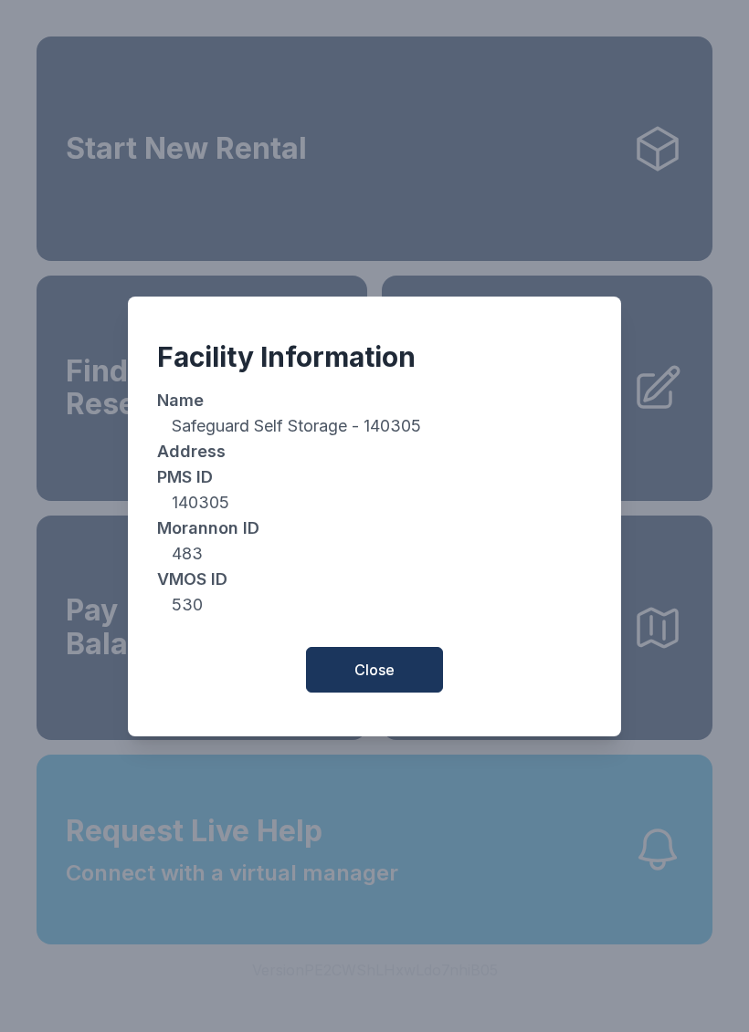
click at [404, 687] on button "Close" at bounding box center [374, 670] width 137 height 46
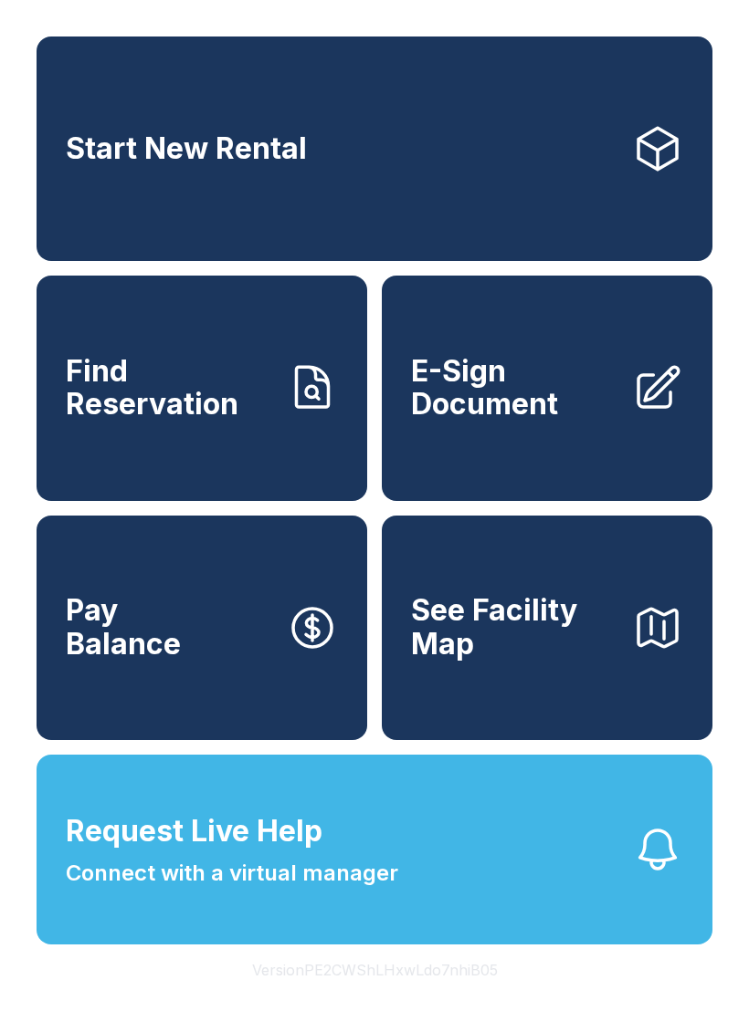
click at [369, 996] on button "Version PE2CWShLHxwLdo7nhiB05" at bounding box center [374, 970] width 275 height 51
click at [372, 996] on button "Version PE2CWShLHxwLdo7nhiB05" at bounding box center [374, 970] width 275 height 51
click at [371, 996] on button "Version PE2CWShLHxwLdo7nhiB05" at bounding box center [374, 970] width 275 height 51
click at [383, 996] on button "Version PE2CWShLHxwLdo7nhiB05" at bounding box center [374, 970] width 275 height 51
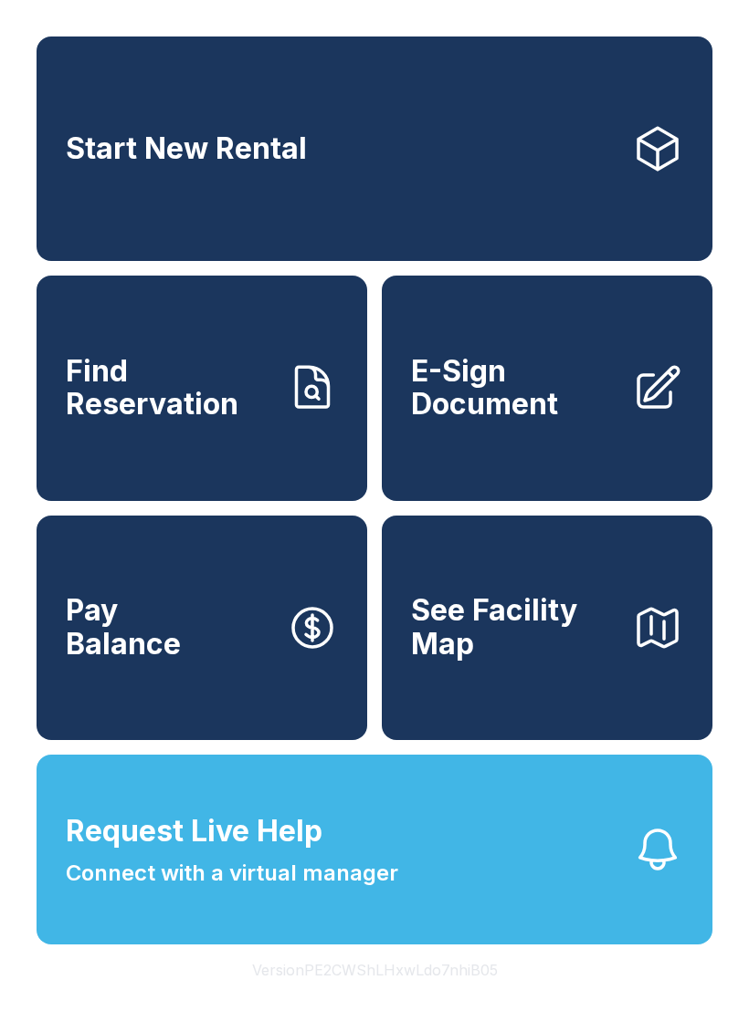
click at [383, 996] on button "Version PE2CWShLHxwLdo7nhiB05" at bounding box center [374, 970] width 275 height 51
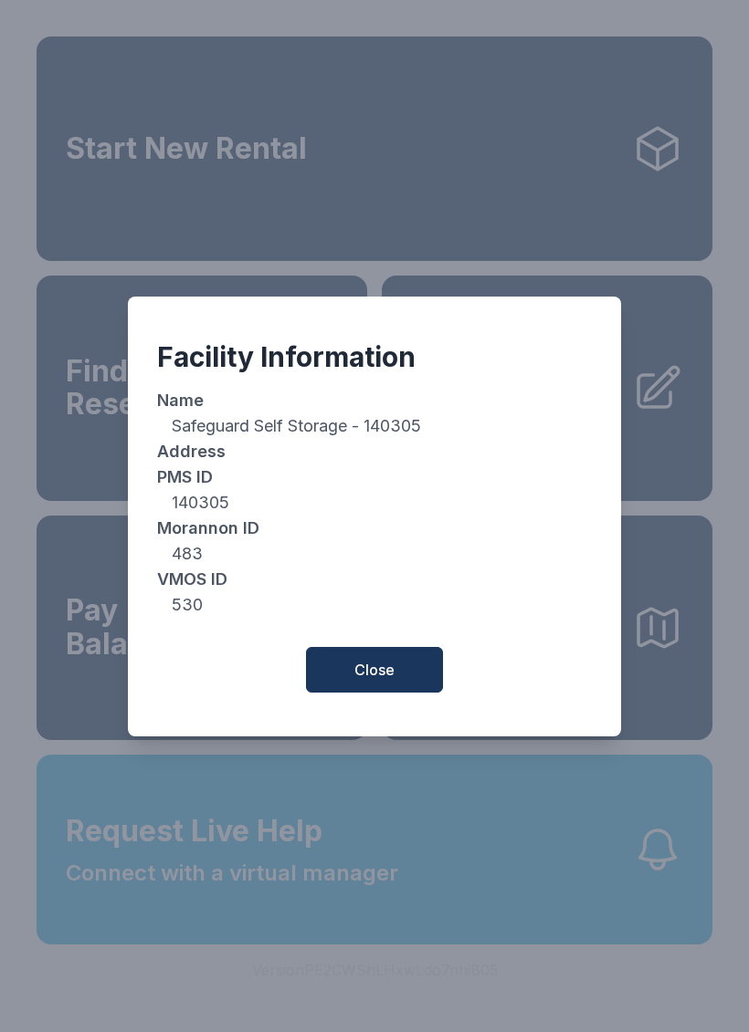
click at [395, 693] on button "Close" at bounding box center [374, 670] width 137 height 46
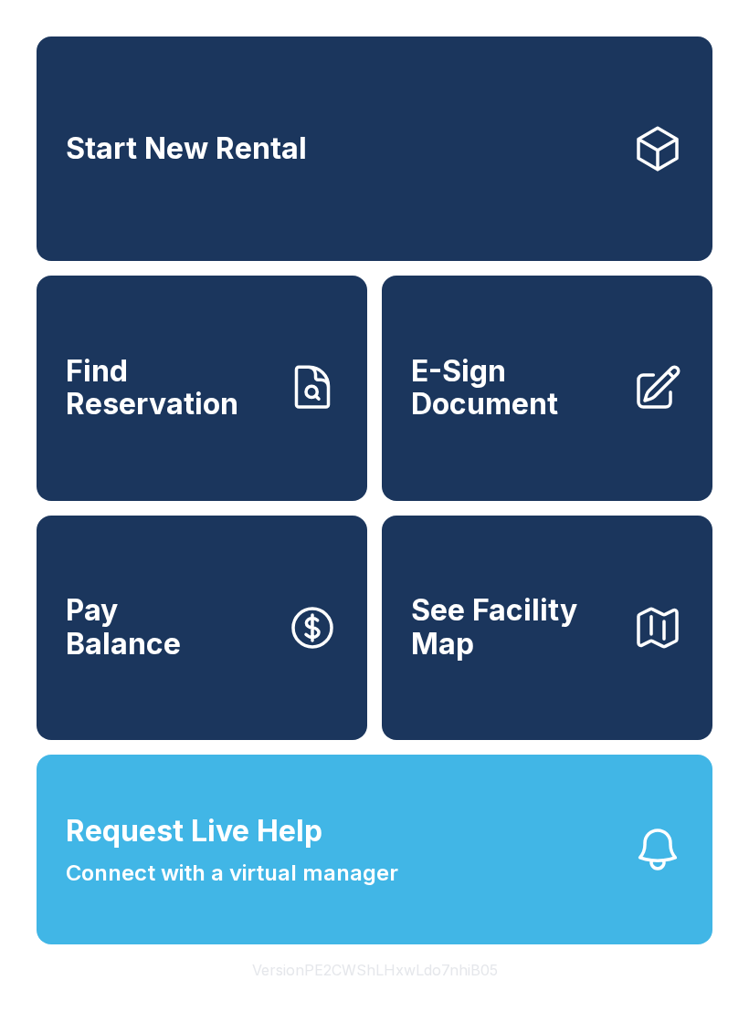
click at [473, 996] on button "Version PE2CWShLHxwLdo7nhiB05" at bounding box center [374, 970] width 275 height 51
click at [472, 996] on button "Version PE2CWShLHxwLdo7nhiB05" at bounding box center [374, 970] width 275 height 51
click at [471, 996] on button "Version PE2CWShLHxwLdo7nhiB05" at bounding box center [374, 970] width 275 height 51
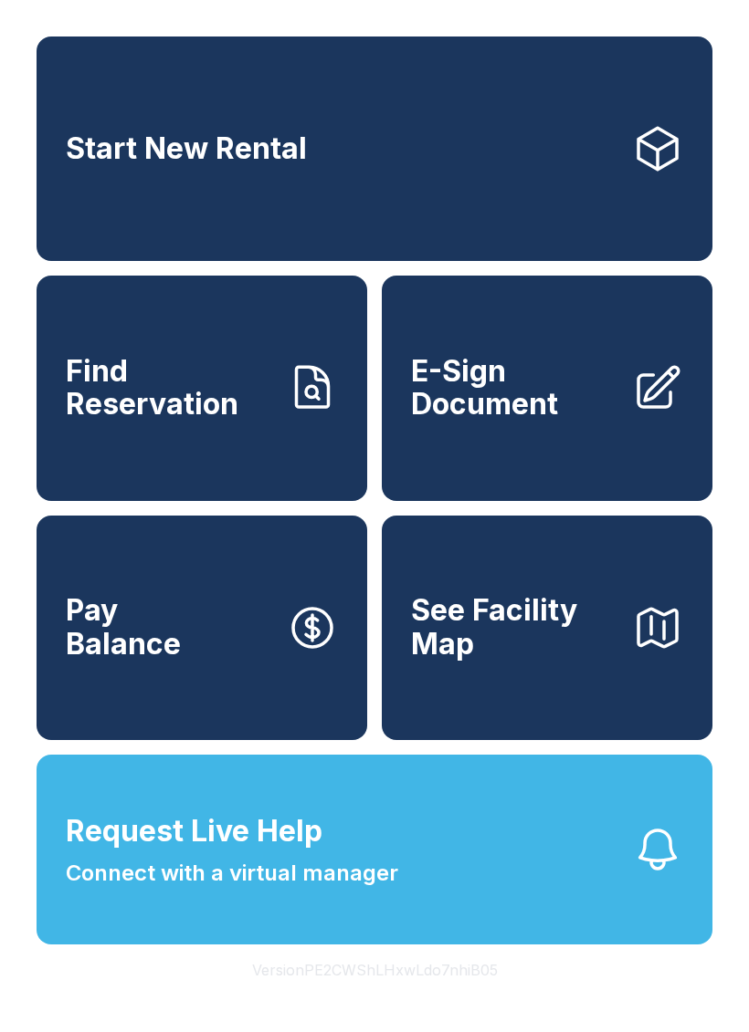
click at [470, 996] on button "Version PE2CWShLHxwLdo7nhiB05" at bounding box center [374, 970] width 275 height 51
click at [469, 996] on button "Version PE2CWShLHxwLdo7nhiB05" at bounding box center [374, 970] width 275 height 51
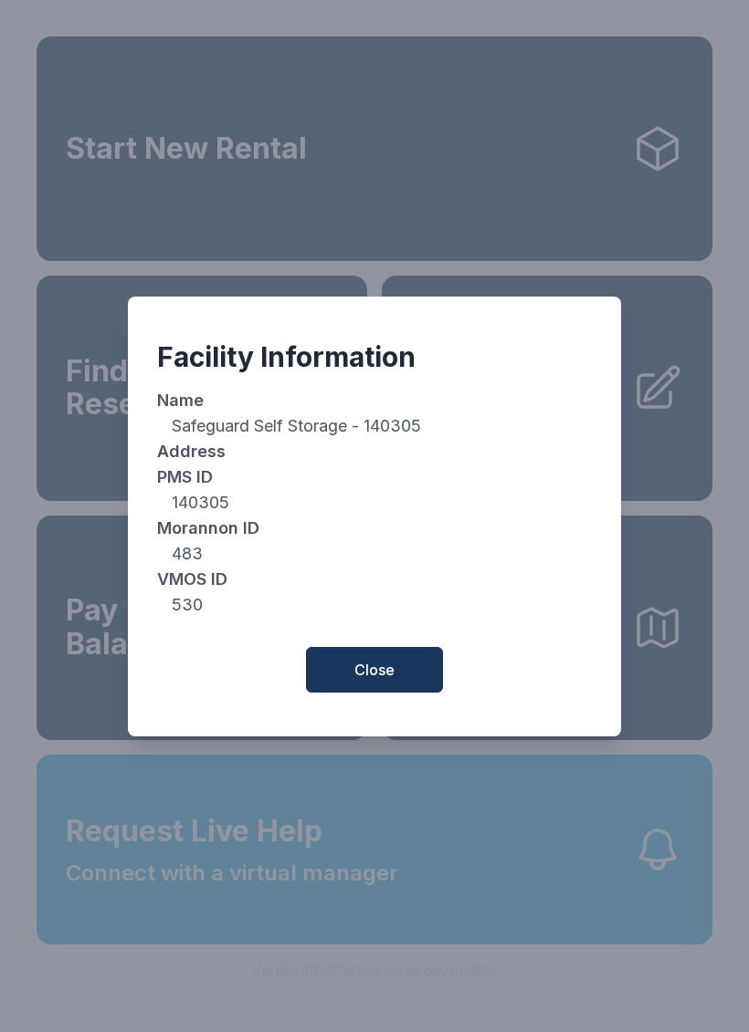
click at [406, 693] on button "Close" at bounding box center [374, 670] width 137 height 46
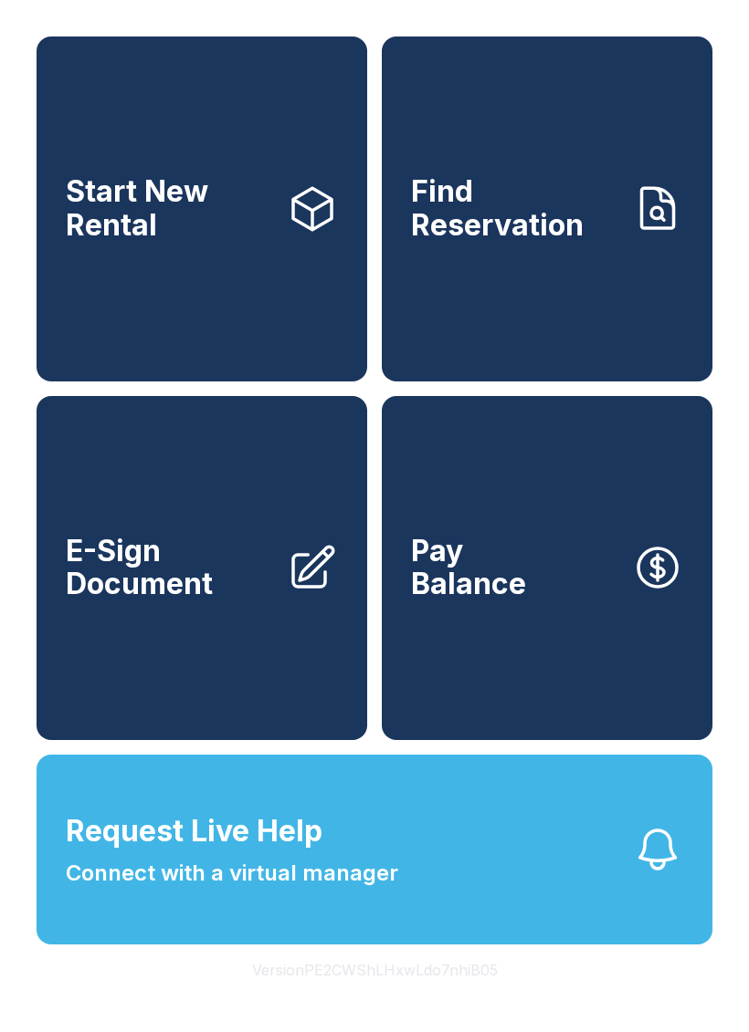
click at [459, 996] on button "Version PE2CWShLHxwLdo7nhiB05" at bounding box center [374, 970] width 275 height 51
click at [458, 996] on button "Version PE2CWShLHxwLdo7nhiB05" at bounding box center [374, 970] width 275 height 51
click at [457, 996] on button "Version PE2CWShLHxwLdo7nhiB05" at bounding box center [374, 970] width 275 height 51
click at [455, 996] on button "Version PE2CWShLHxwLdo7nhiB05" at bounding box center [374, 970] width 275 height 51
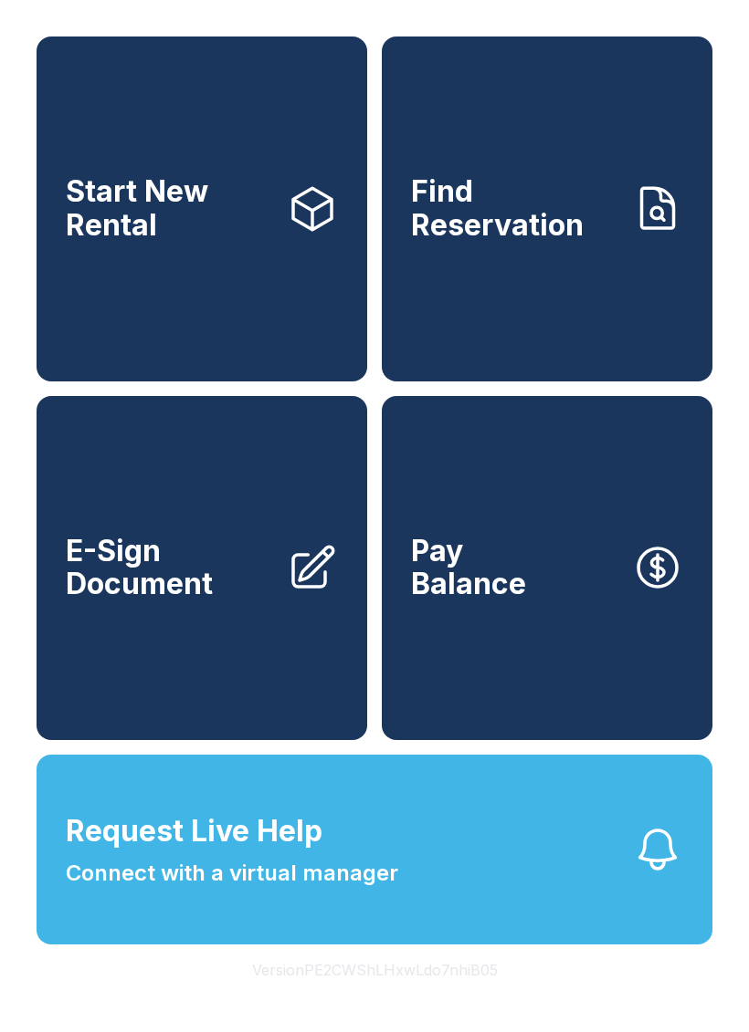
click at [451, 996] on button "Version PE2CWShLHxwLdo7nhiB05" at bounding box center [374, 970] width 275 height 51
click at [448, 996] on button "Version PE2CWShLHxwLdo7nhiB05" at bounding box center [374, 970] width 275 height 51
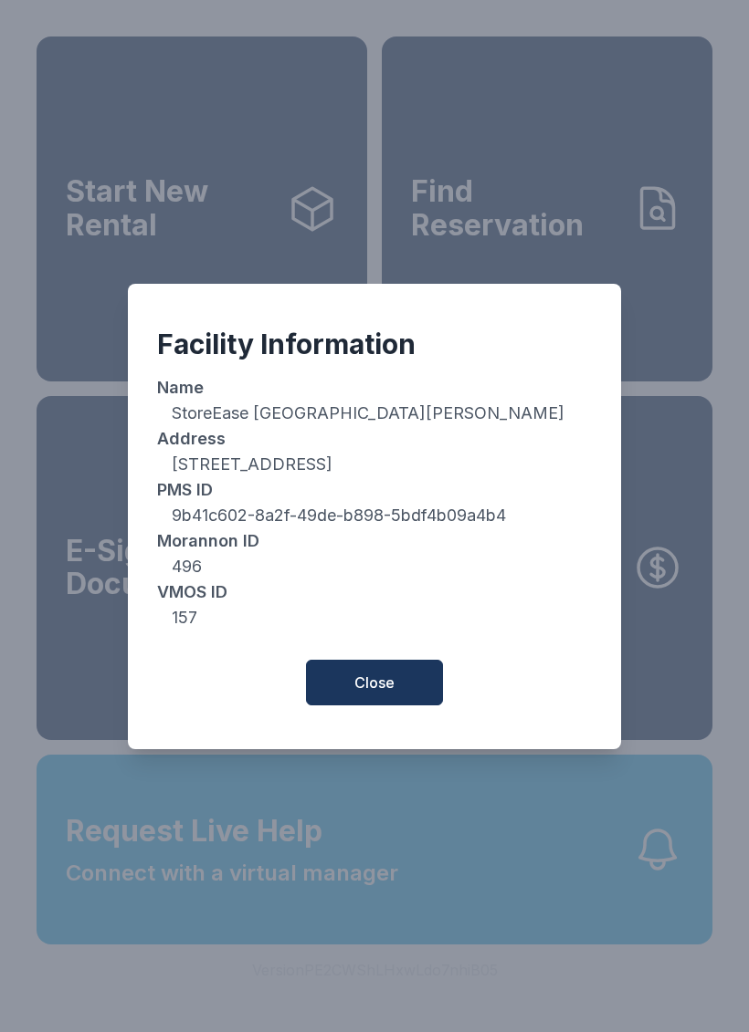
click at [409, 699] on button "Close" at bounding box center [374, 683] width 137 height 46
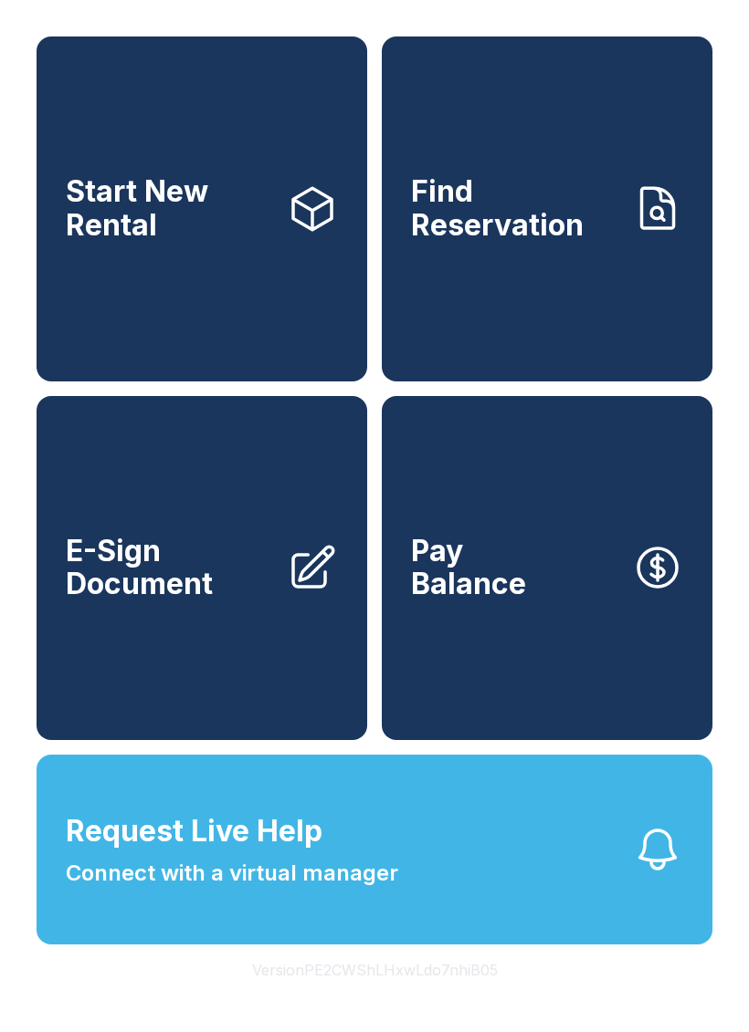
click at [447, 996] on button "Version PE2CWShLHxwLdo7nhiB05" at bounding box center [374, 970] width 275 height 51
click at [444, 996] on button "Version PE2CWShLHxwLdo7nhiB05" at bounding box center [374, 970] width 275 height 51
click at [441, 996] on button "Version PE2CWShLHxwLdo7nhiB05" at bounding box center [374, 970] width 275 height 51
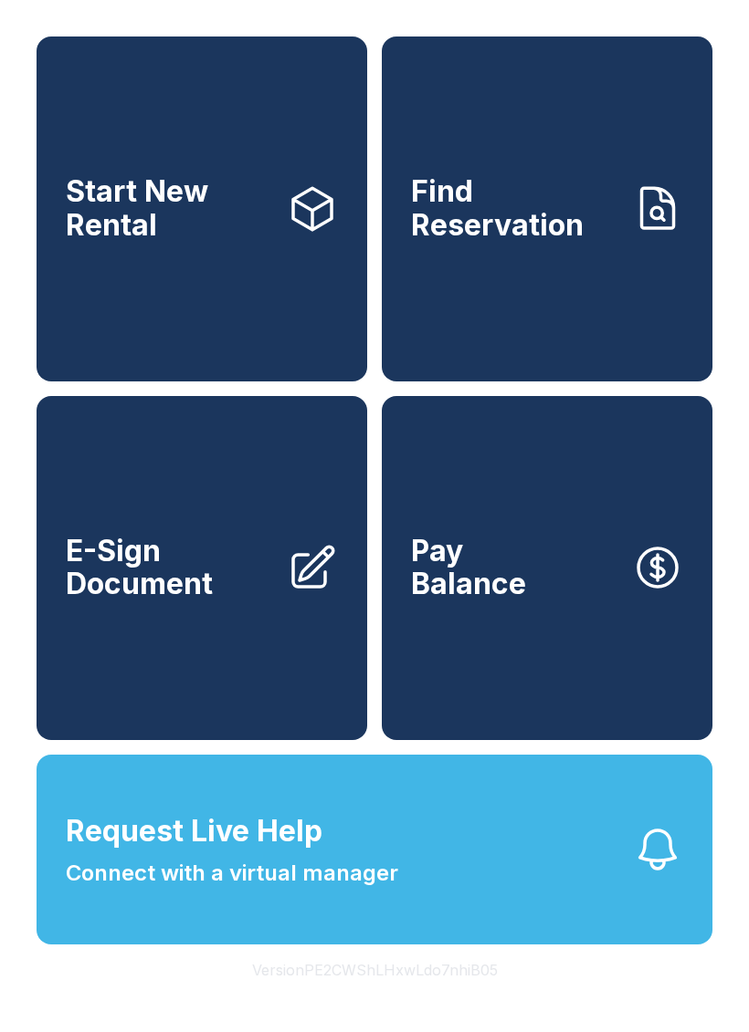
click at [440, 996] on button "Version PE2CWShLHxwLdo7nhiB05" at bounding box center [374, 970] width 275 height 51
click at [443, 996] on button "Version PE2CWShLHxwLdo7nhiB05" at bounding box center [374, 970] width 275 height 51
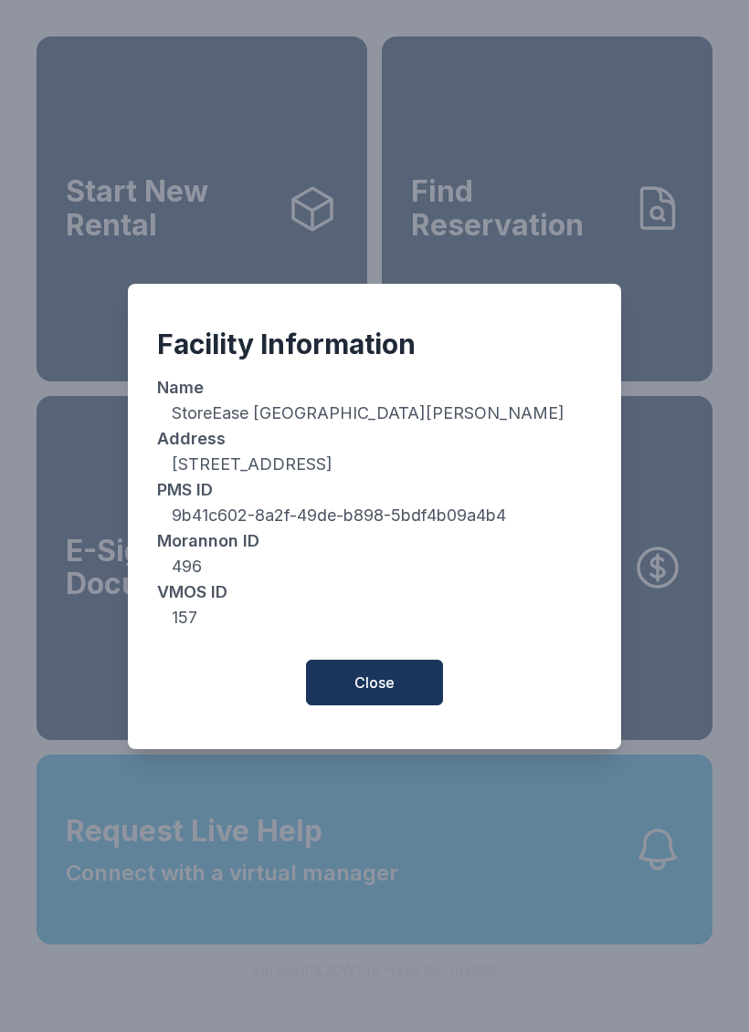
click at [362, 694] on span "Close" at bounding box center [374, 683] width 40 height 22
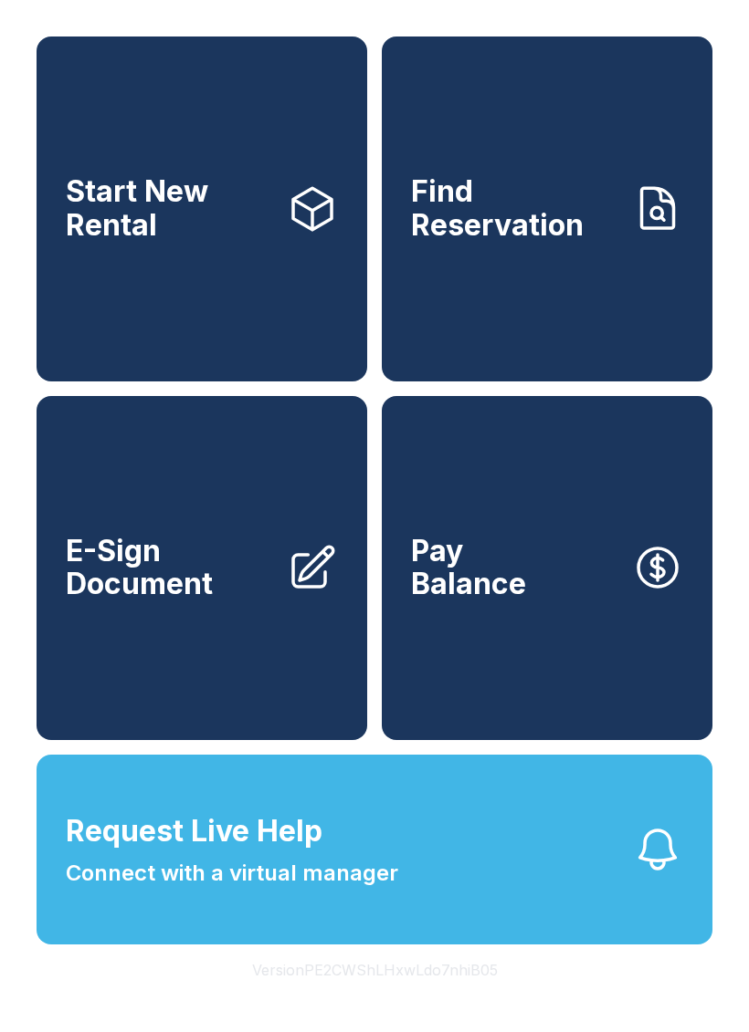
click at [330, 996] on button "Version PE2CWShLHxwLdo7nhiB05" at bounding box center [374, 970] width 275 height 51
click at [332, 996] on button "Version PE2CWShLHxwLdo7nhiB05" at bounding box center [374, 970] width 275 height 51
click at [339, 996] on button "Version PE2CWShLHxwLdo7nhiB05" at bounding box center [374, 970] width 275 height 51
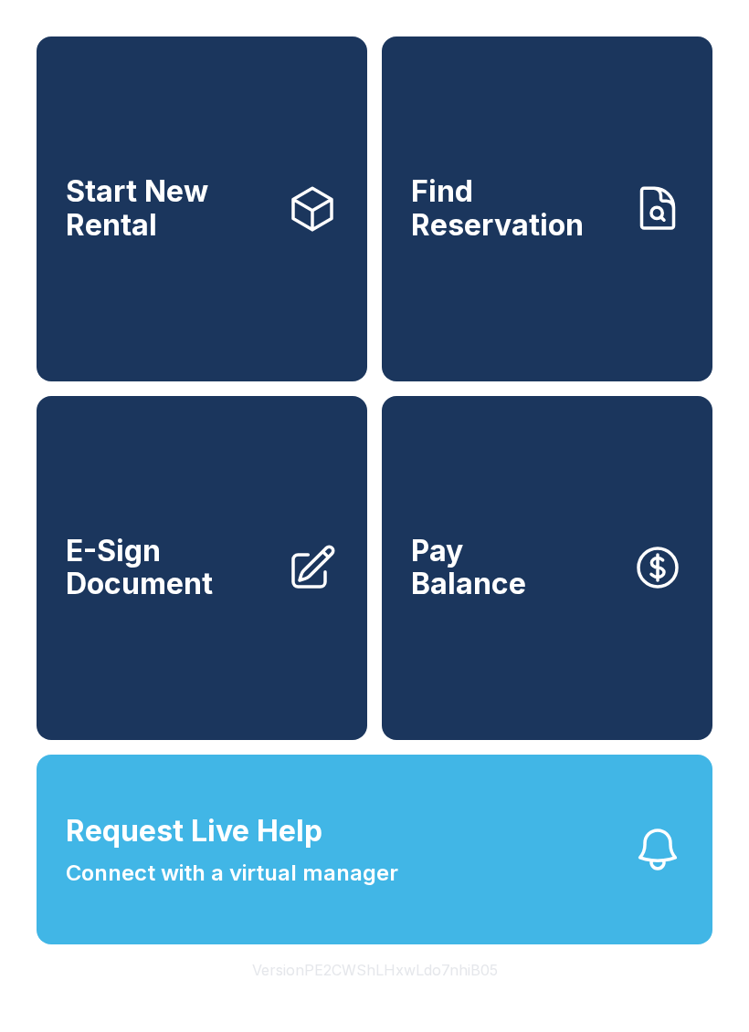
click at [343, 996] on button "Version PE2CWShLHxwLdo7nhiB05" at bounding box center [374, 970] width 275 height 51
click at [342, 996] on button "Version PE2CWShLHxwLdo7nhiB05" at bounding box center [374, 970] width 275 height 51
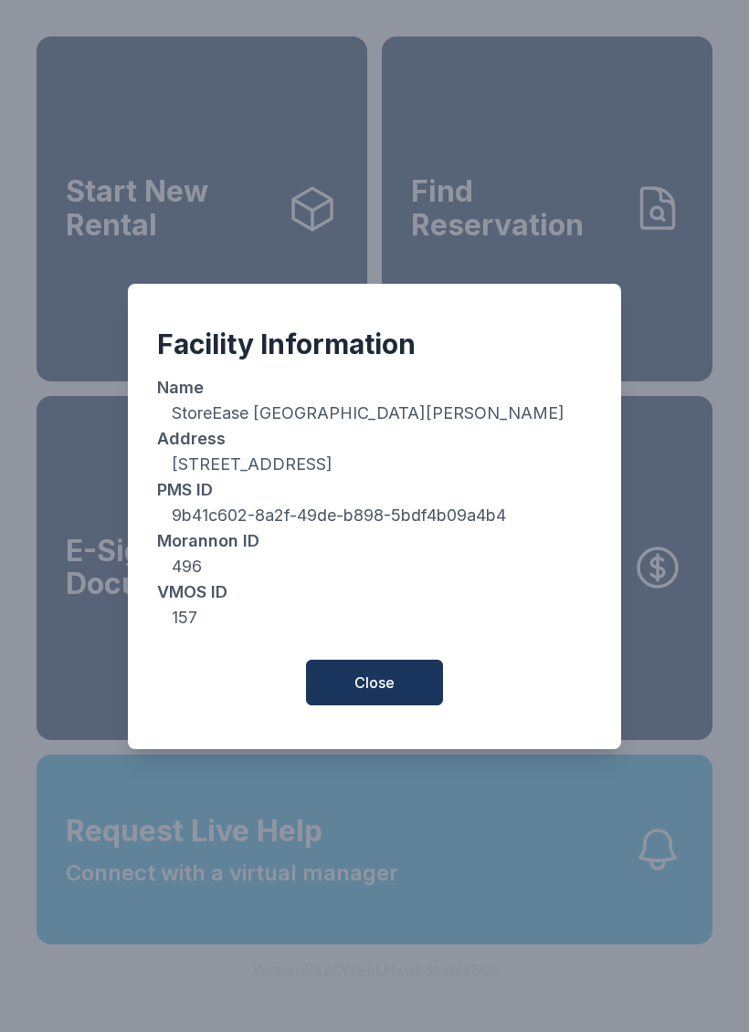
click at [356, 685] on span "Close" at bounding box center [374, 683] width 40 height 22
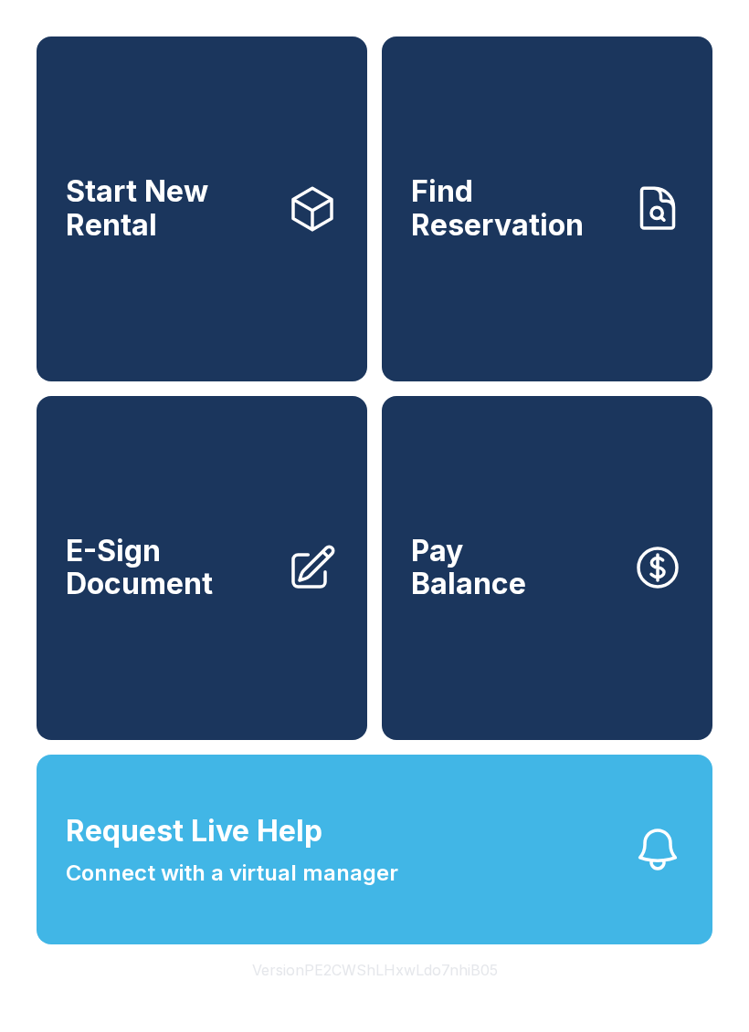
click at [383, 996] on button "Version PE2CWShLHxwLdo7nhiB05" at bounding box center [374, 970] width 275 height 51
click at [375, 996] on button "Version PE2CWShLHxwLdo7nhiB05" at bounding box center [374, 970] width 275 height 51
click at [384, 996] on button "Version PE2CWShLHxwLdo7nhiB05" at bounding box center [374, 970] width 275 height 51
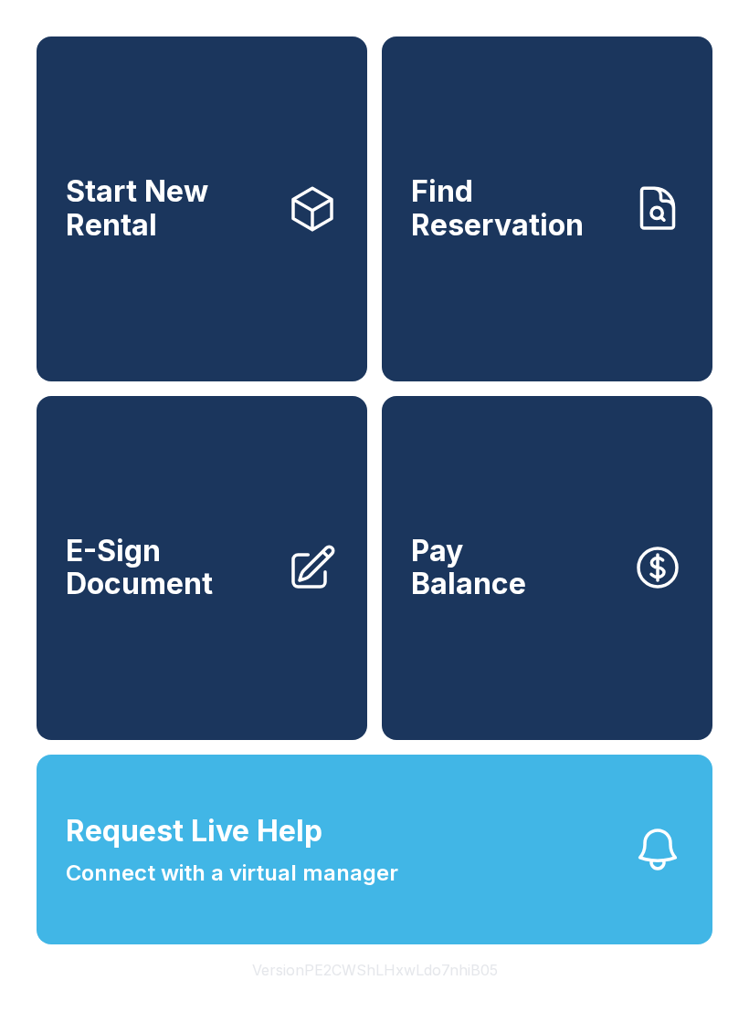
click at [383, 996] on button "Version PE2CWShLHxwLdo7nhiB05" at bounding box center [374, 970] width 275 height 51
click at [398, 996] on button "Version PE2CWShLHxwLdo7nhiB05" at bounding box center [374, 970] width 275 height 51
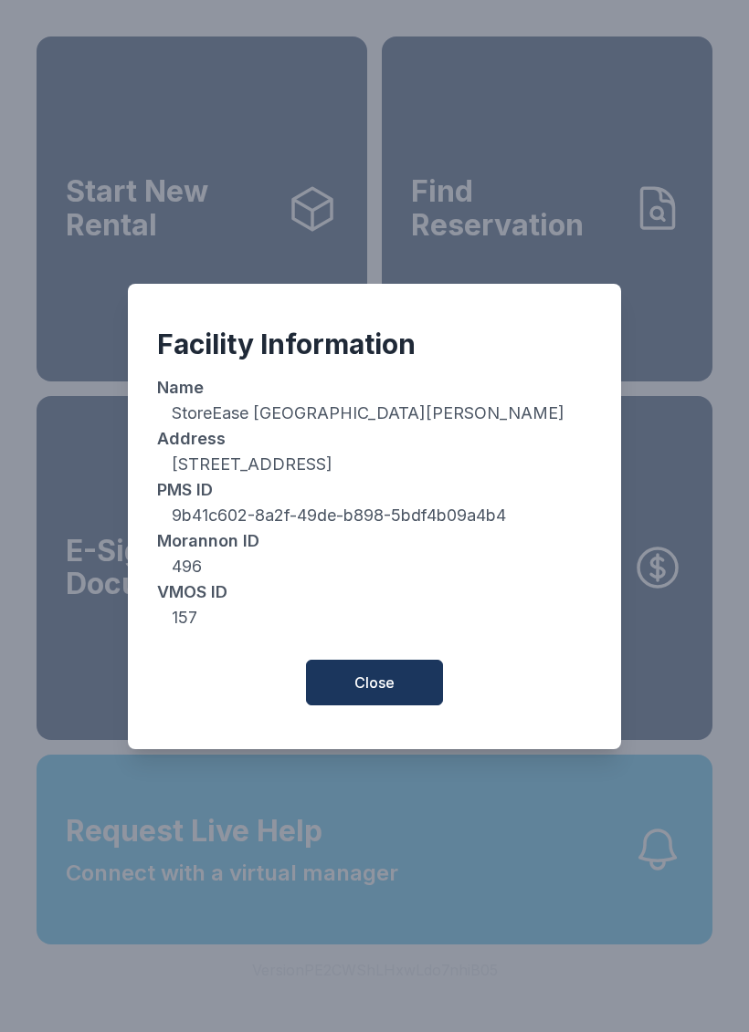
click at [355, 694] on span "Close" at bounding box center [374, 683] width 40 height 22
